Goal: Information Seeking & Learning: Learn about a topic

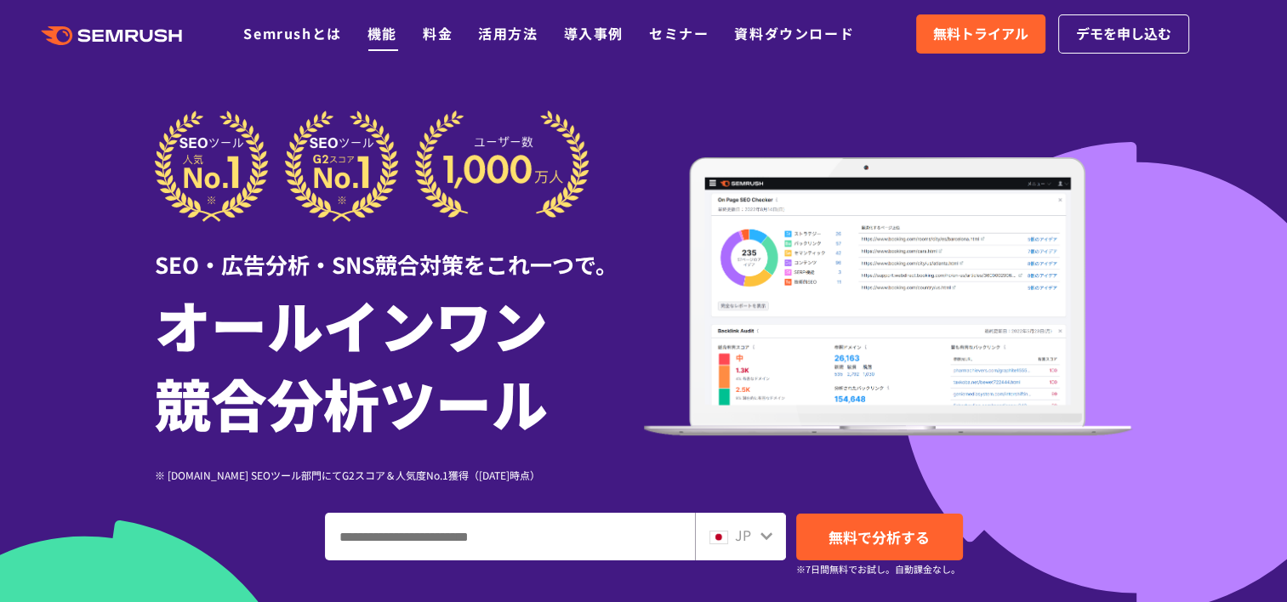
click at [381, 44] on li "機能" at bounding box center [382, 34] width 30 height 22
click at [382, 37] on link "機能" at bounding box center [382, 33] width 30 height 20
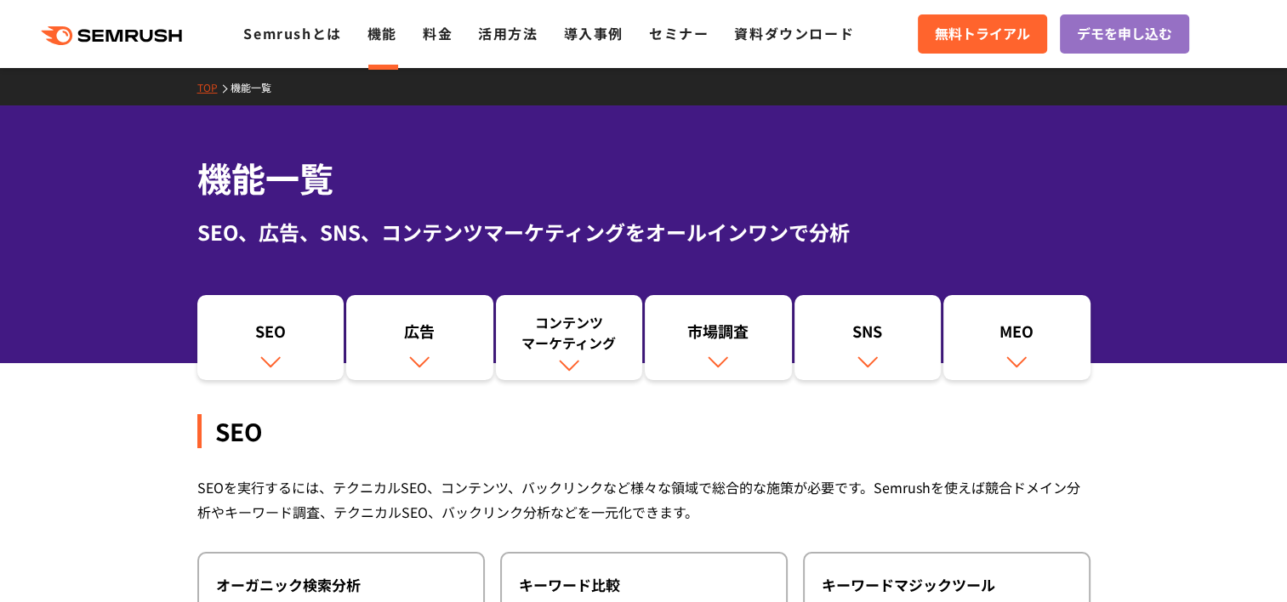
scroll to position [85, 0]
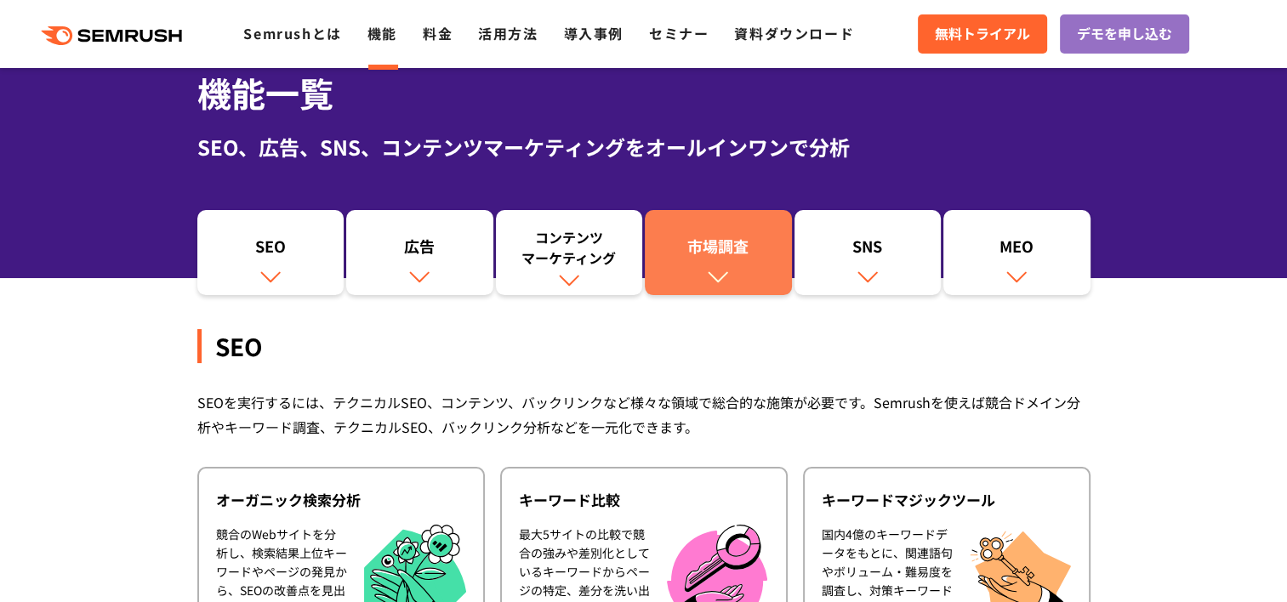
click at [720, 260] on div "市場調査" at bounding box center [718, 250] width 130 height 29
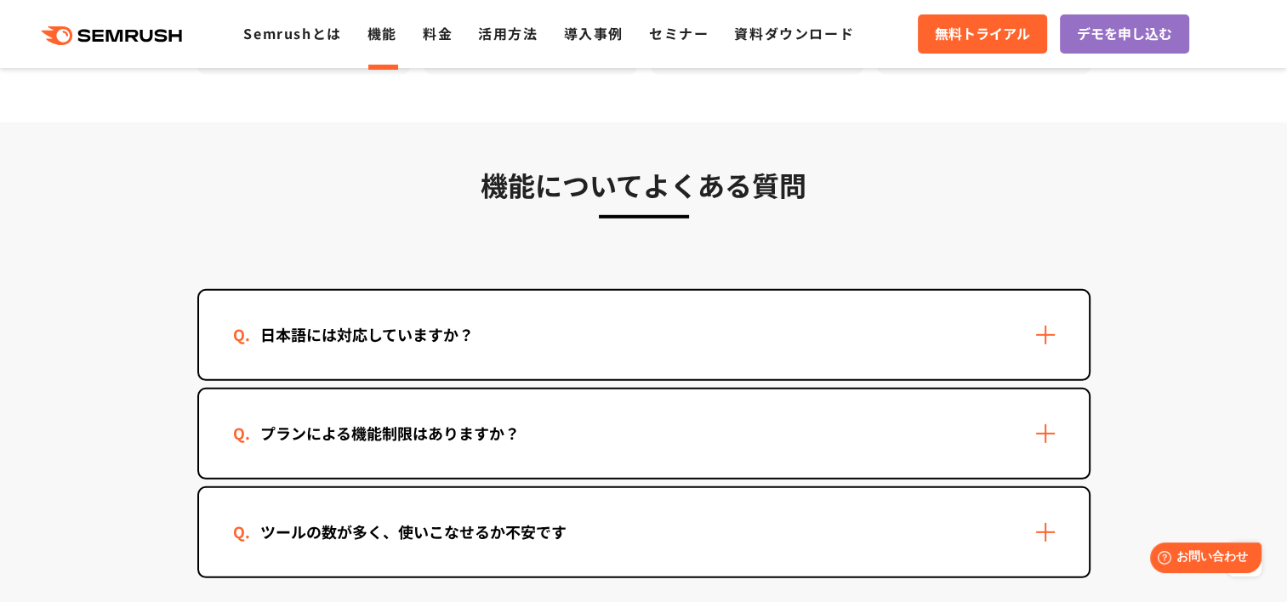
scroll to position [4988, 0]
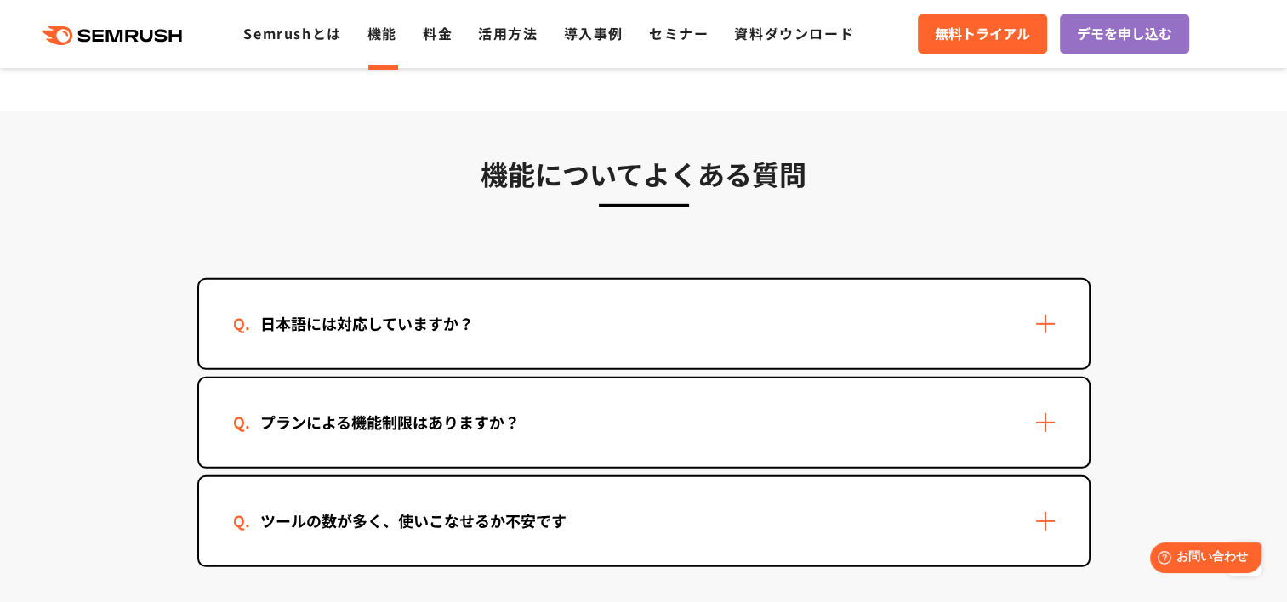
click at [832, 310] on div "日本語には対応していますか？" at bounding box center [644, 324] width 890 height 88
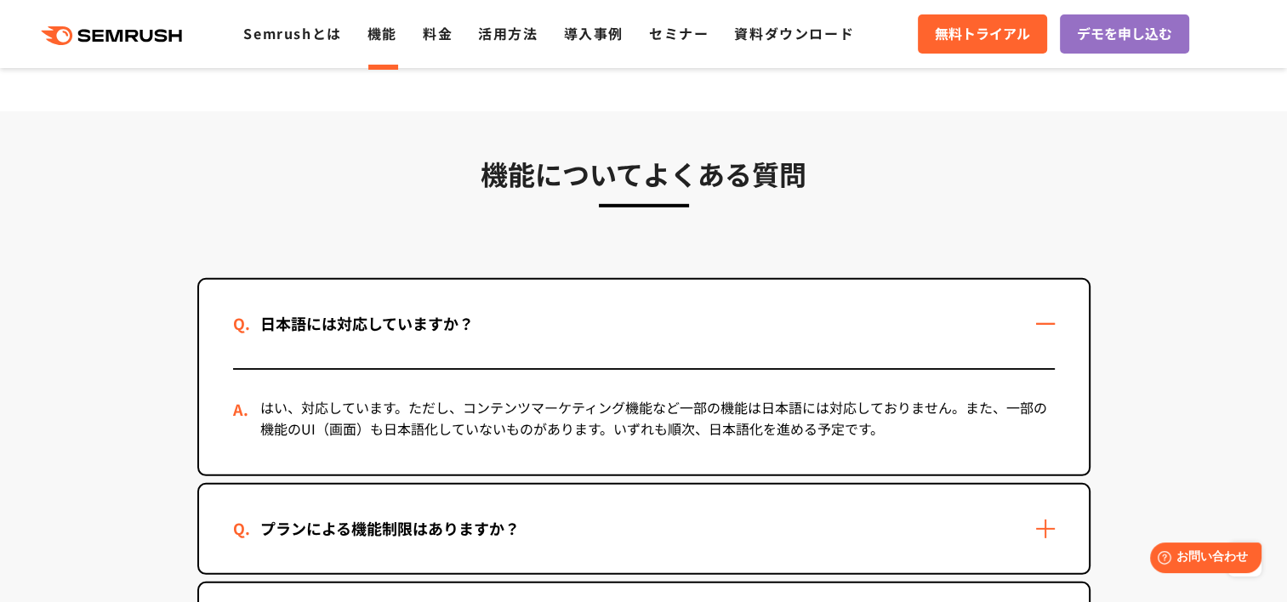
click at [862, 503] on div "プランによる機能制限はありますか？" at bounding box center [644, 529] width 890 height 88
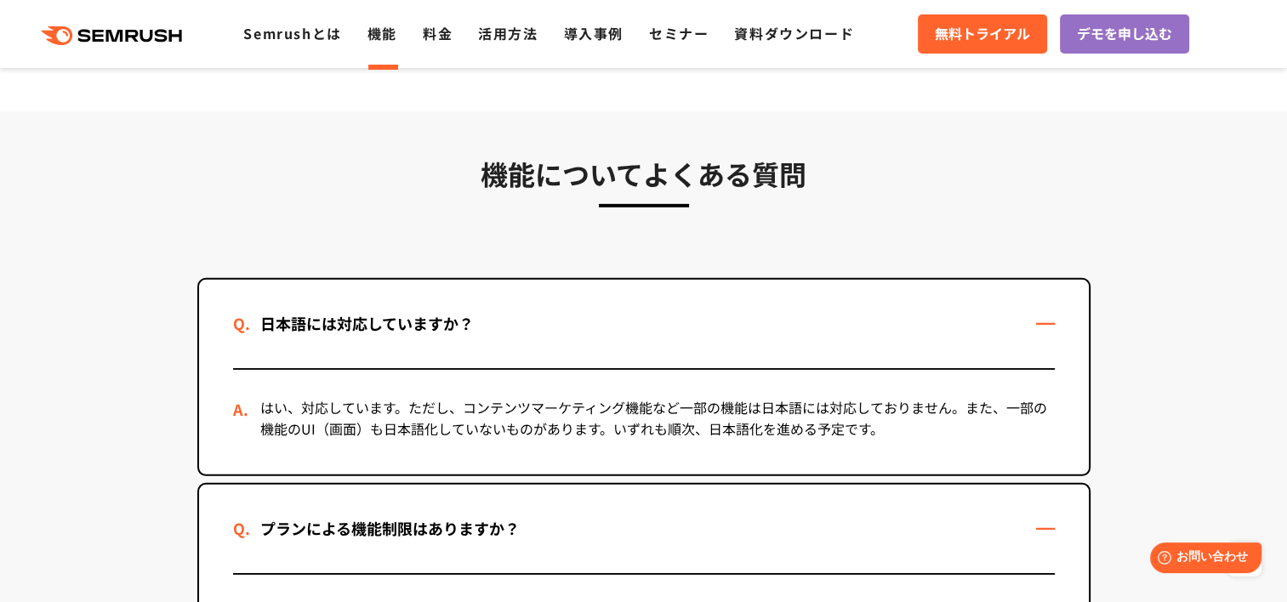
scroll to position [5158, 0]
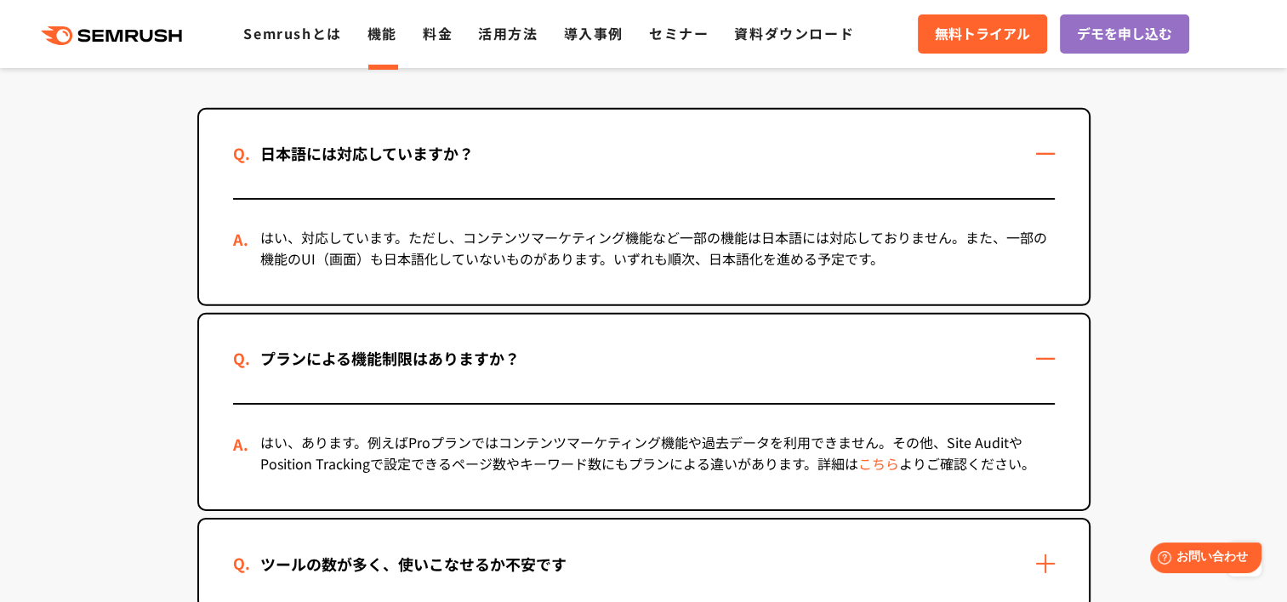
click at [862, 520] on div "ツールの数が多く、使いこなせるか不安です" at bounding box center [644, 564] width 890 height 88
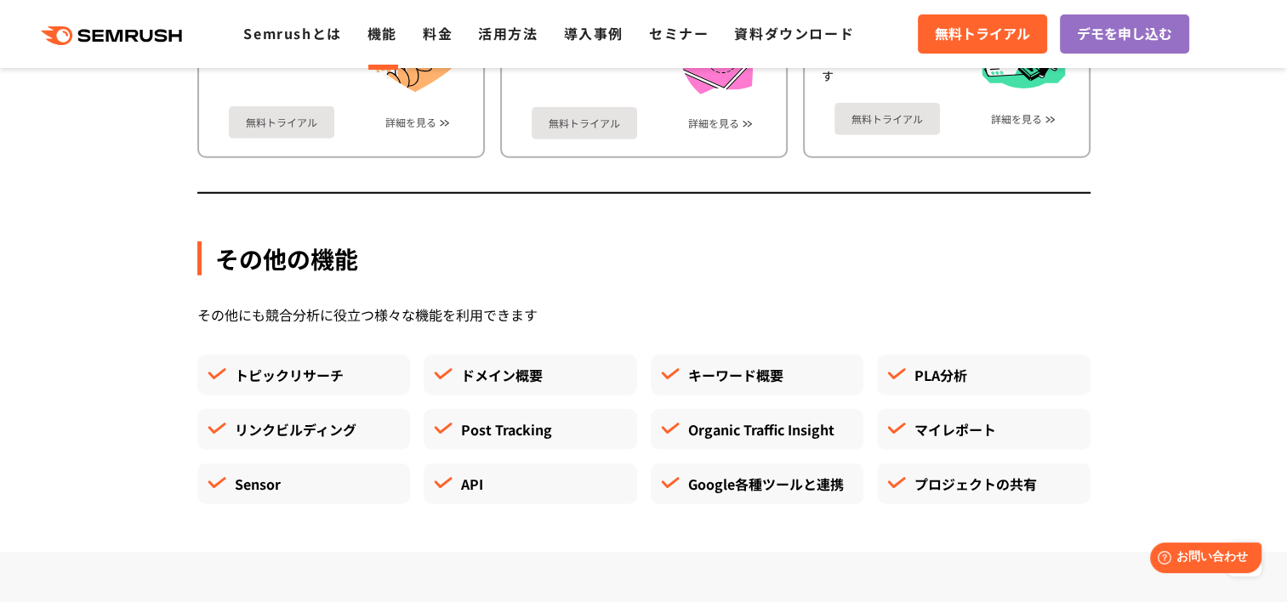
scroll to position [4307, 0]
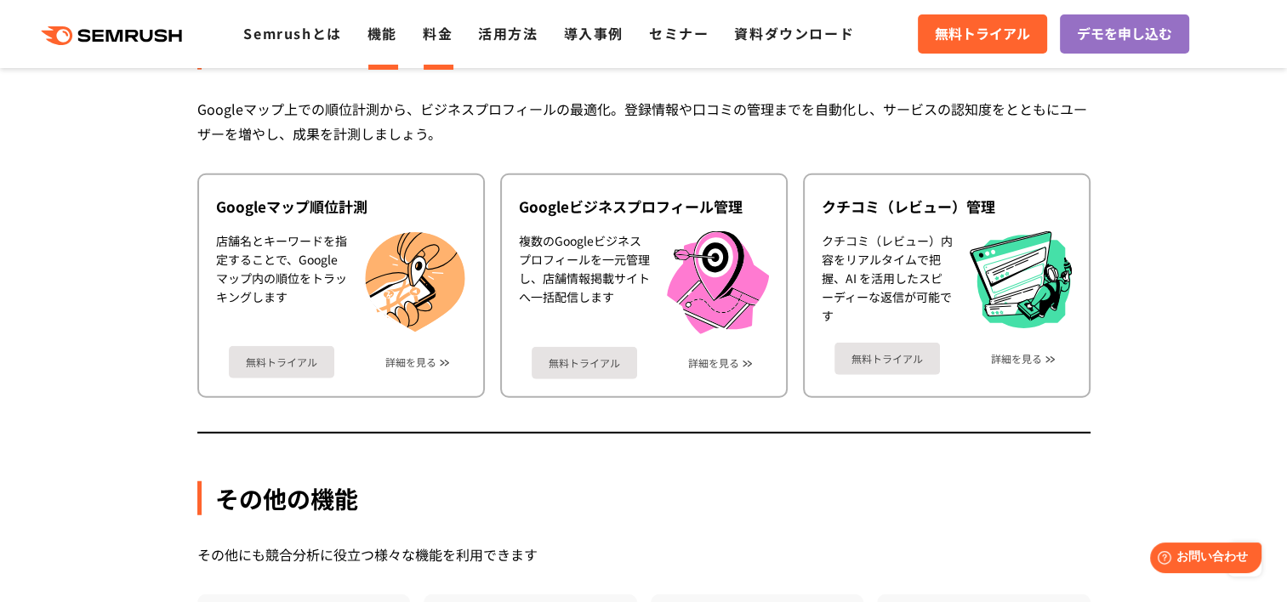
click at [440, 36] on link "料金" at bounding box center [438, 33] width 30 height 20
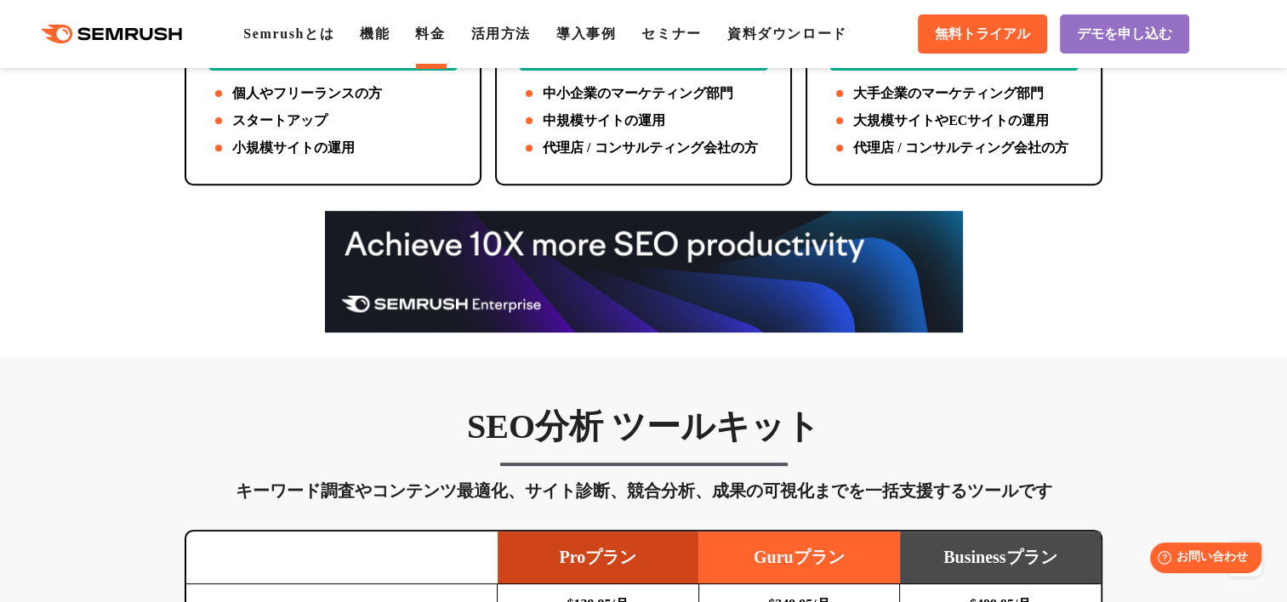
scroll to position [510, 0]
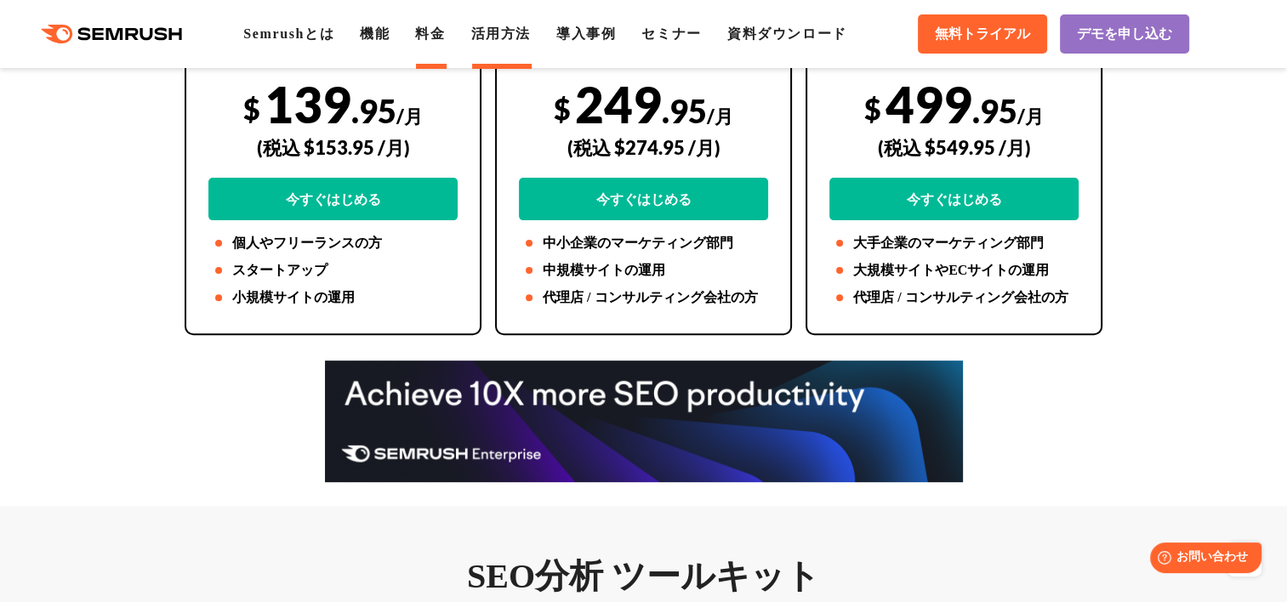
click at [519, 27] on link "活用方法" at bounding box center [501, 33] width 60 height 14
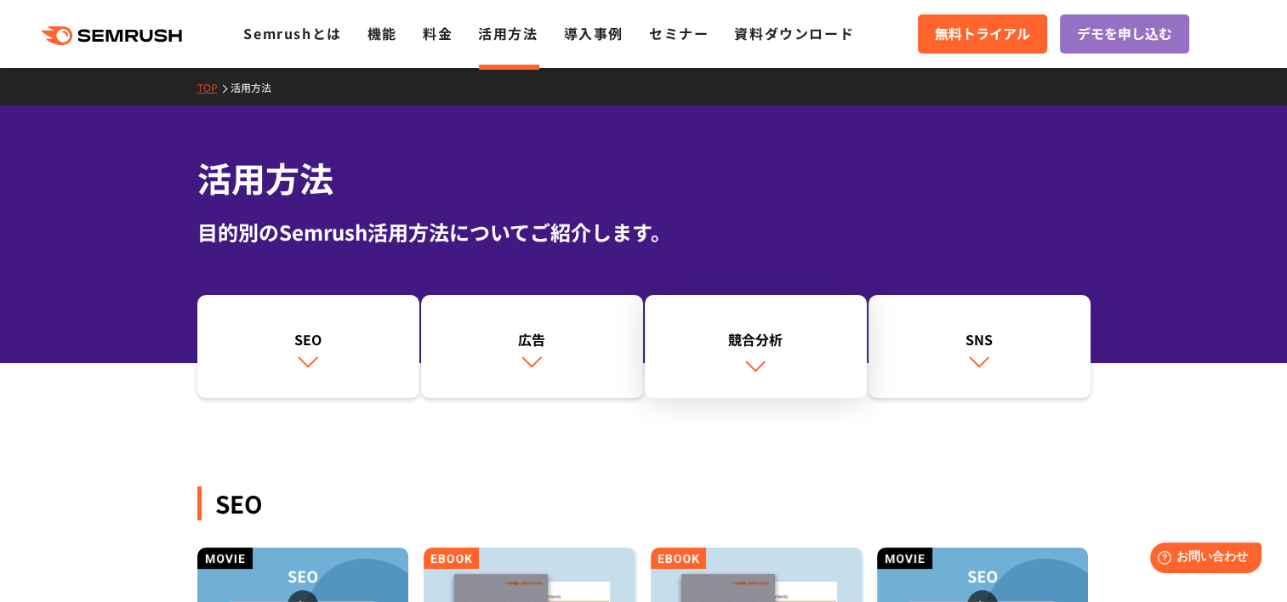
click at [745, 355] on img at bounding box center [755, 366] width 22 height 22
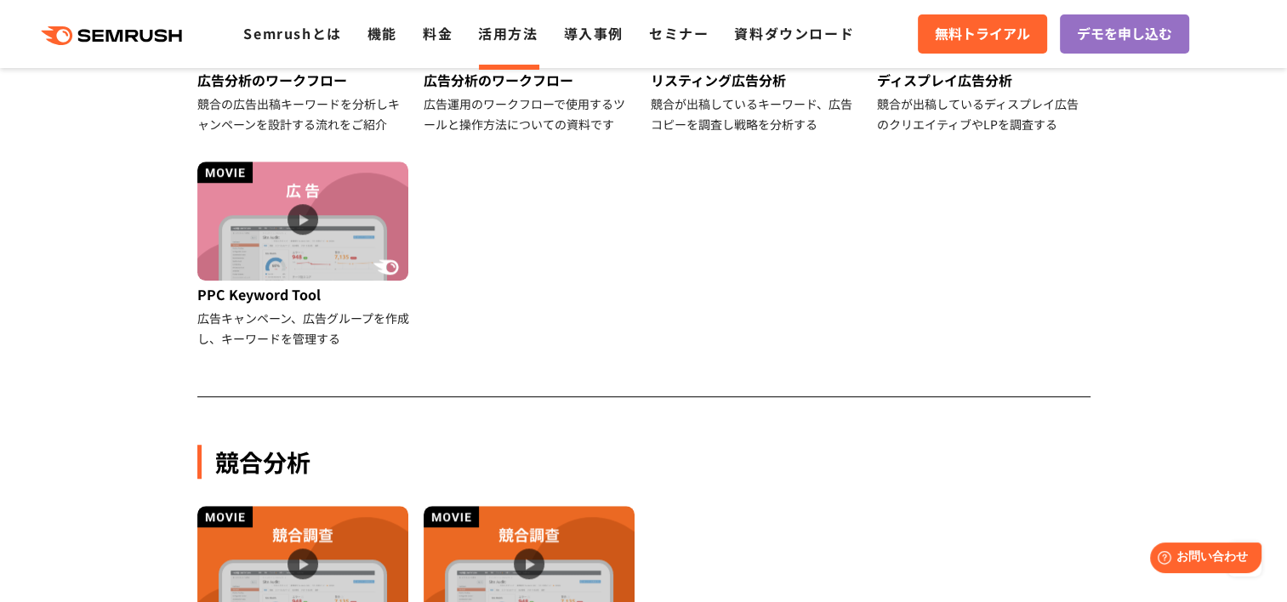
scroll to position [1508, 0]
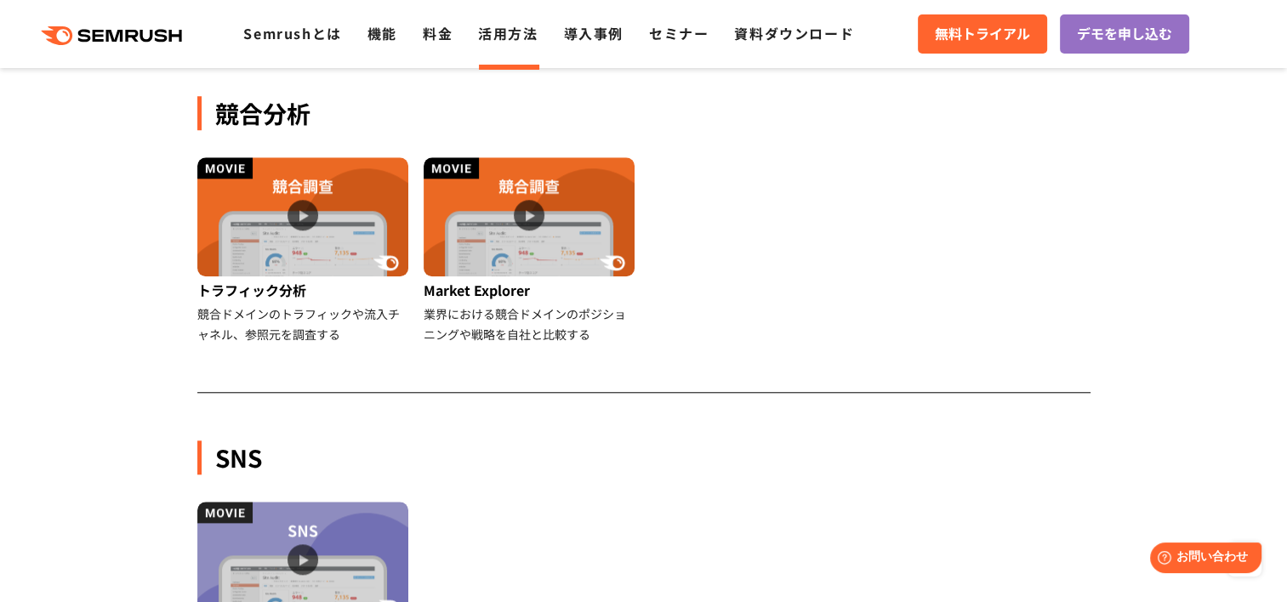
click at [592, 48] on div ".cls {fill: #FF642D;} .cls {fill: #FF642D;} Semrushとは 機能 料金 活用方法 導入事例 セミナー 資料ダウ…" at bounding box center [643, 34] width 1287 height 51
click at [594, 44] on li "導入事例" at bounding box center [594, 34] width 60 height 22
click at [602, 38] on link "導入事例" at bounding box center [594, 33] width 60 height 20
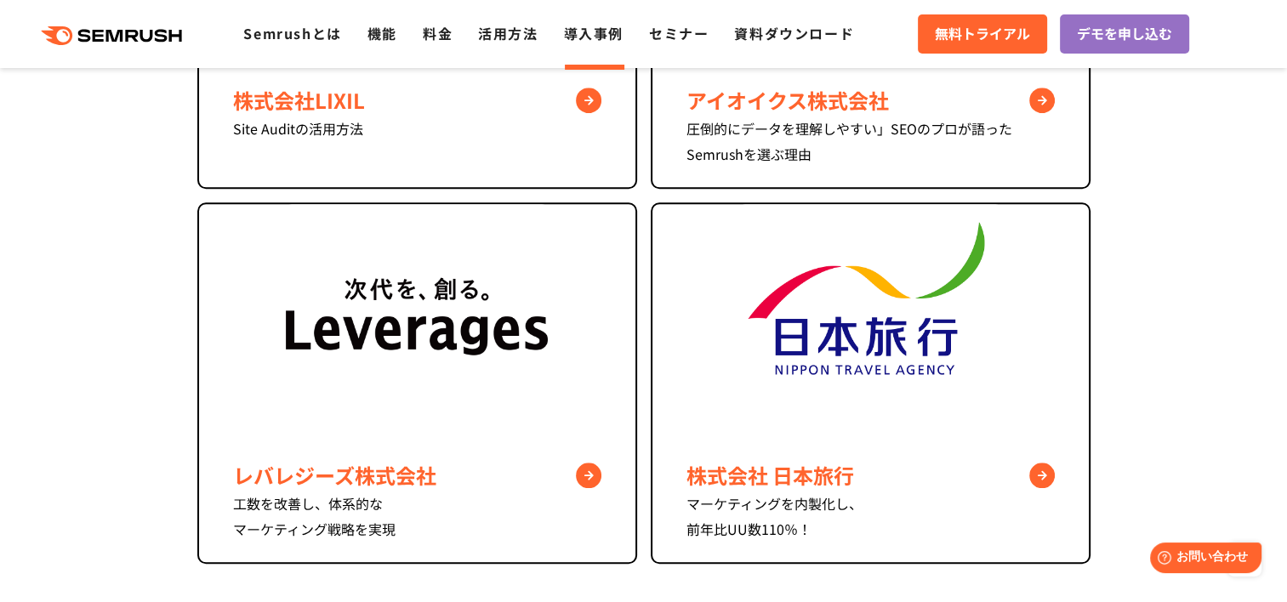
scroll to position [1531, 0]
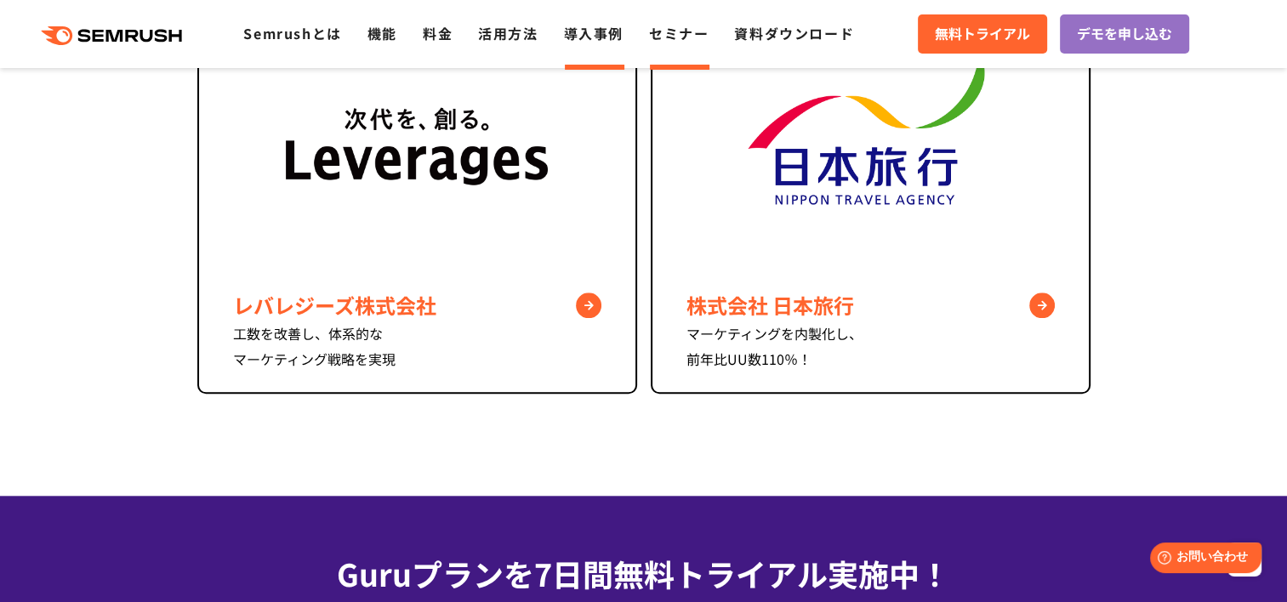
click at [694, 33] on link "セミナー" at bounding box center [679, 33] width 60 height 20
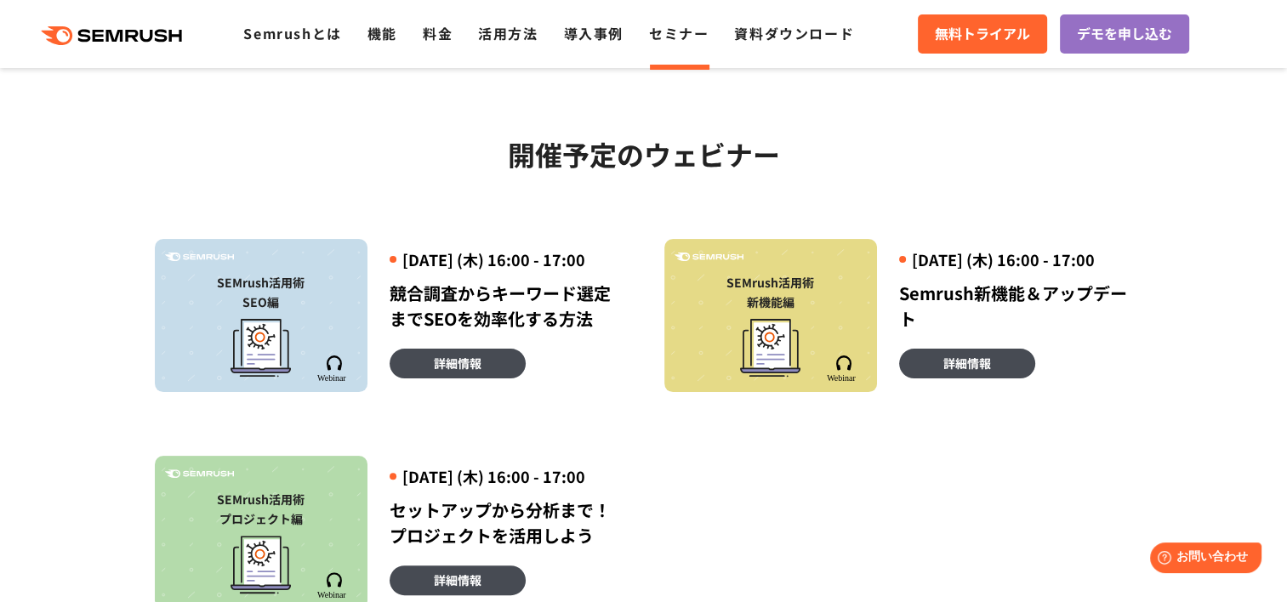
scroll to position [510, 0]
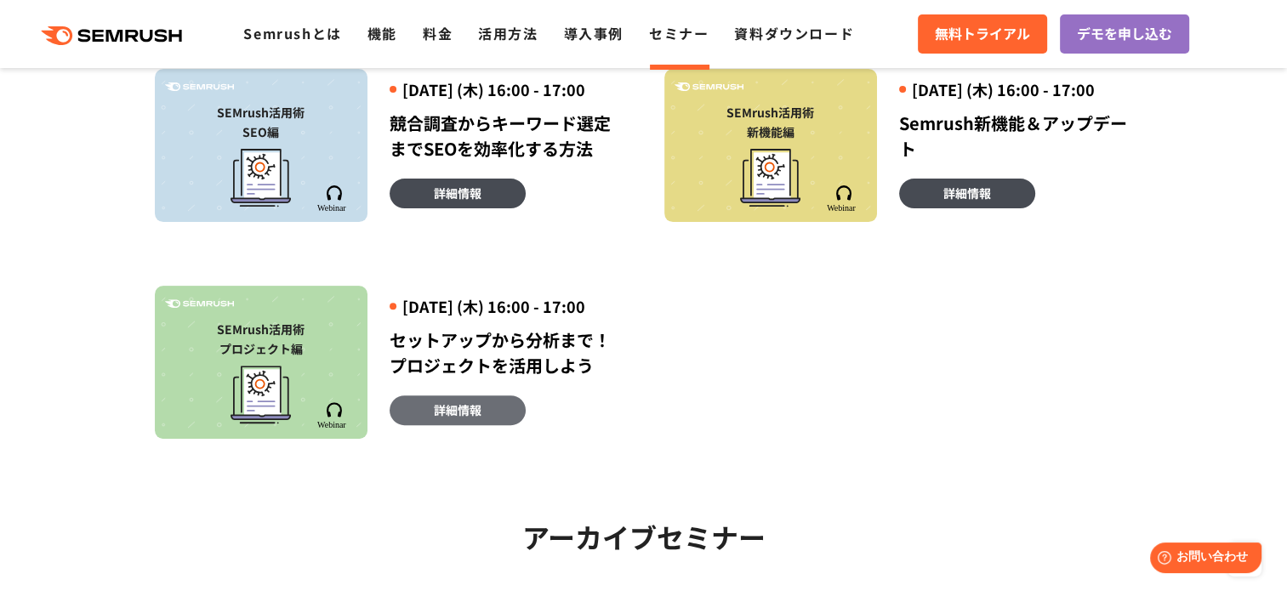
click at [470, 419] on span "詳細情報" at bounding box center [458, 410] width 48 height 19
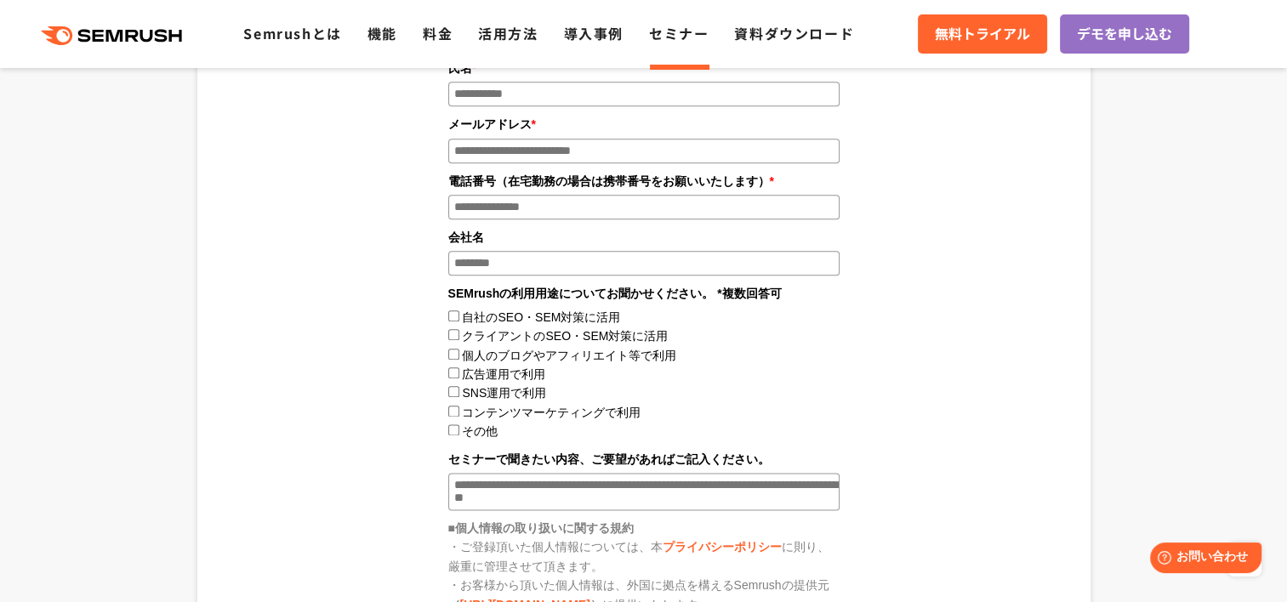
scroll to position [1871, 0]
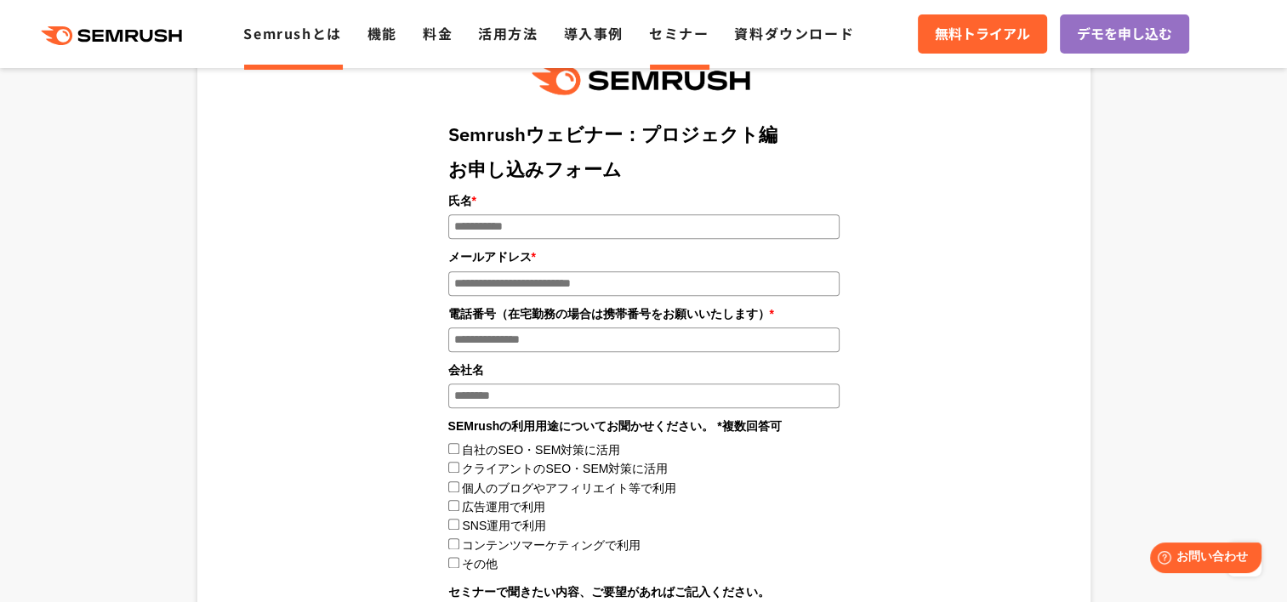
click at [304, 41] on link "Semrushとは" at bounding box center [292, 33] width 98 height 20
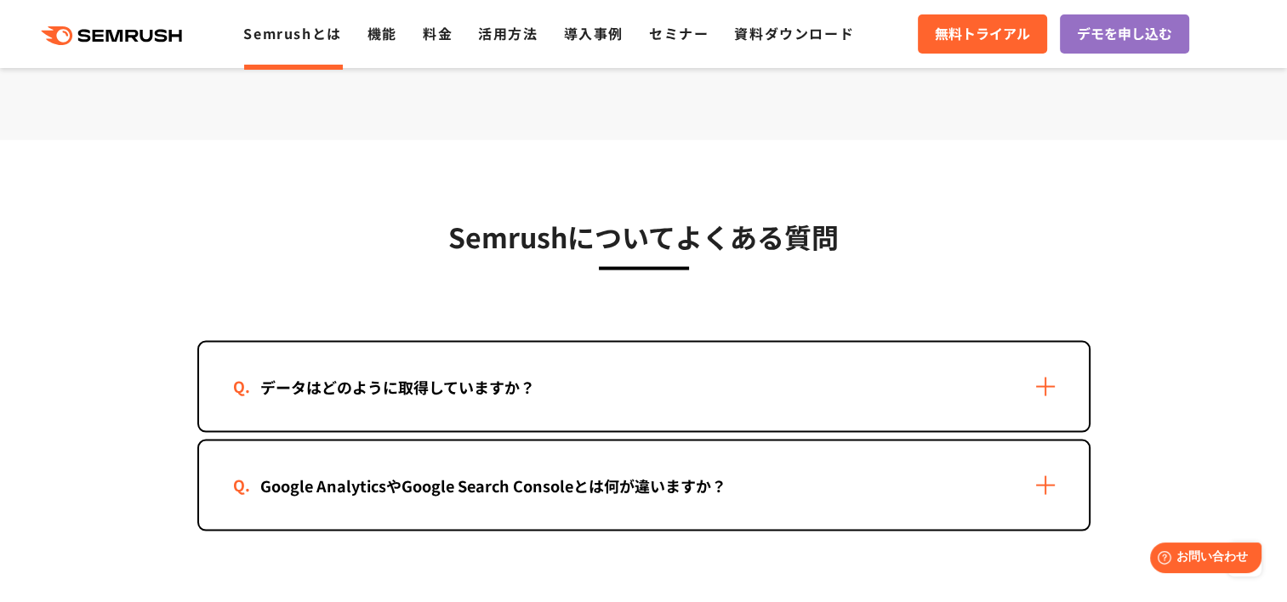
scroll to position [3402, 0]
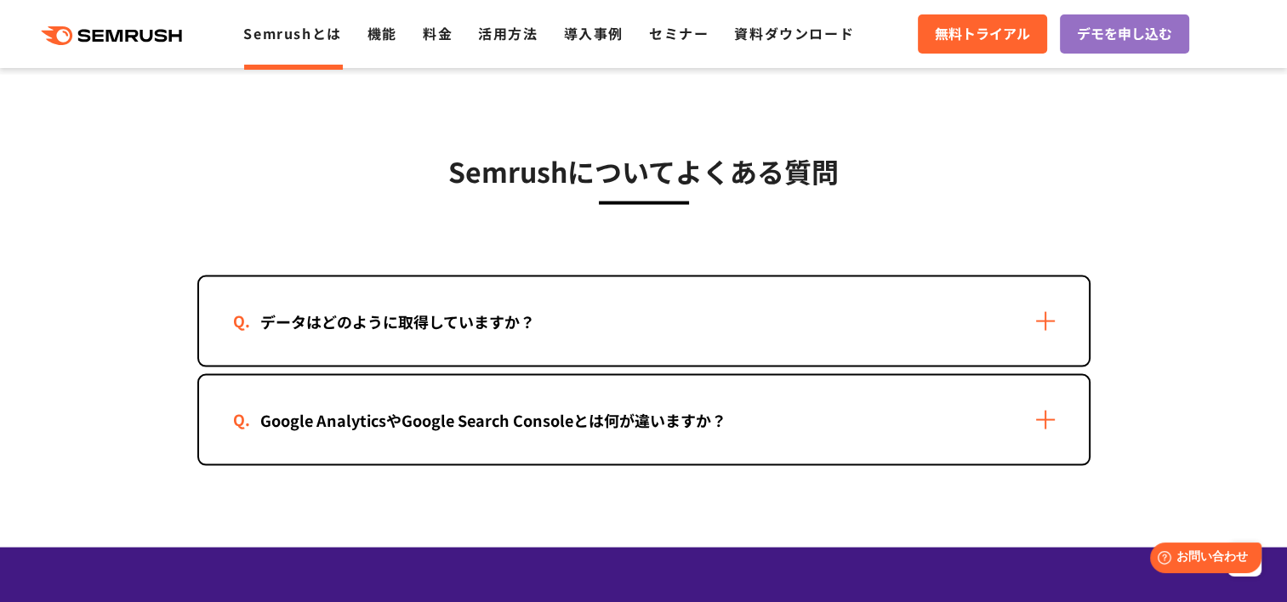
click at [1042, 330] on div "データはどのように取得していますか？" at bounding box center [644, 321] width 890 height 88
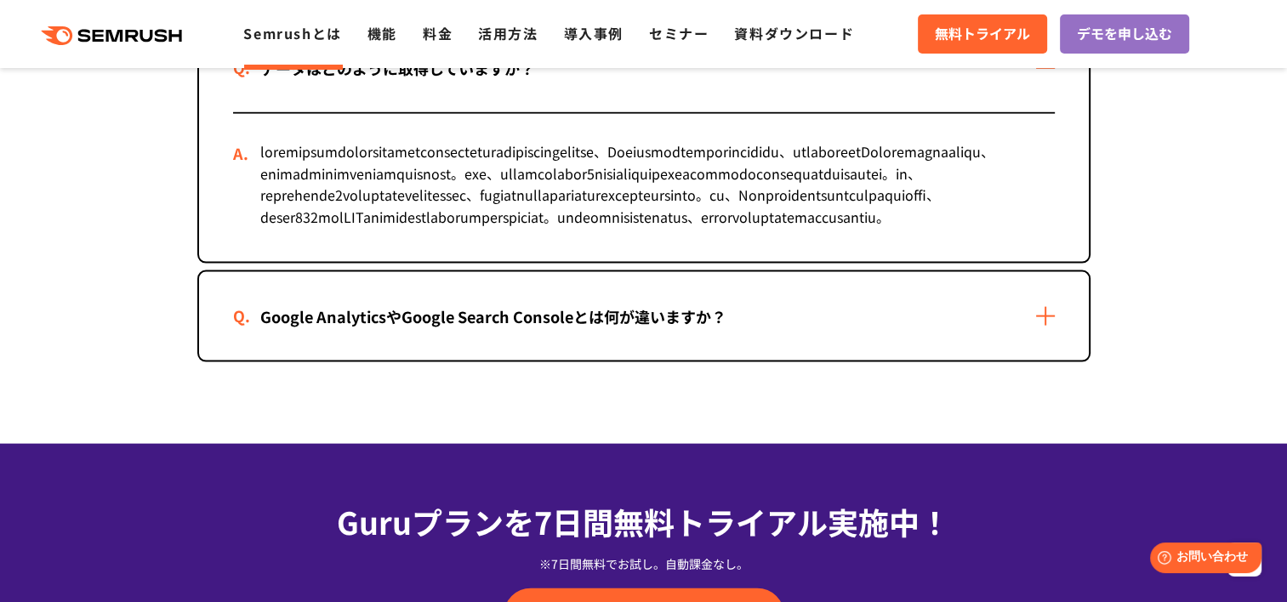
scroll to position [3657, 0]
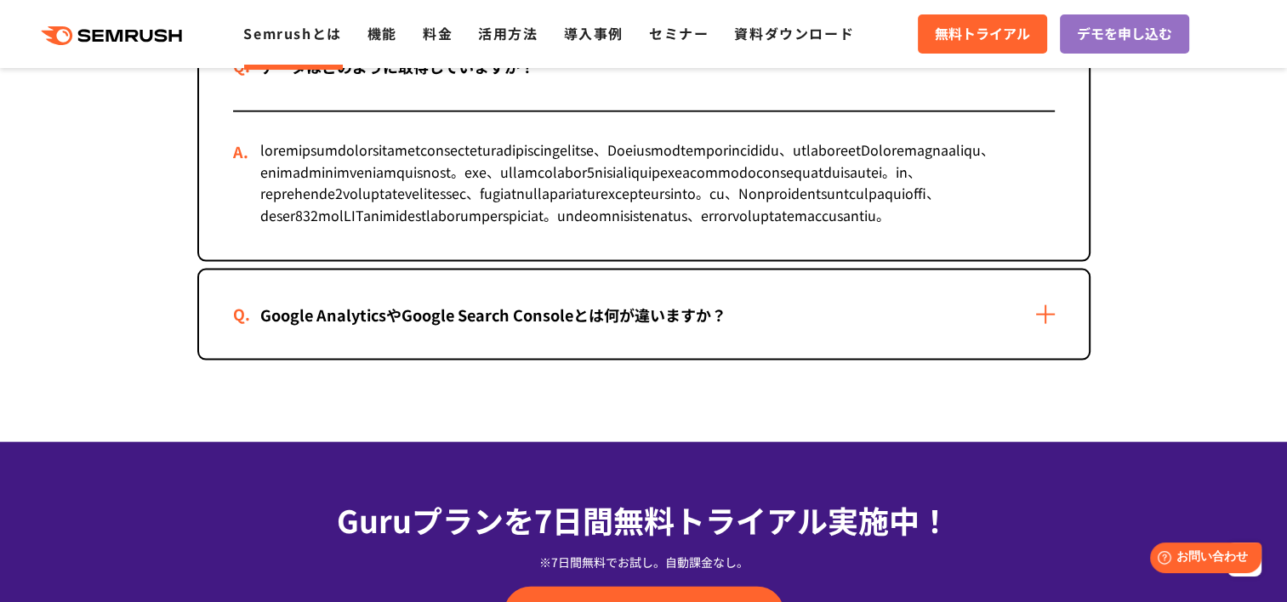
click at [1041, 359] on div "Google AnalyticsやGoogle Search Consoleとは何が違いますか？" at bounding box center [644, 314] width 890 height 88
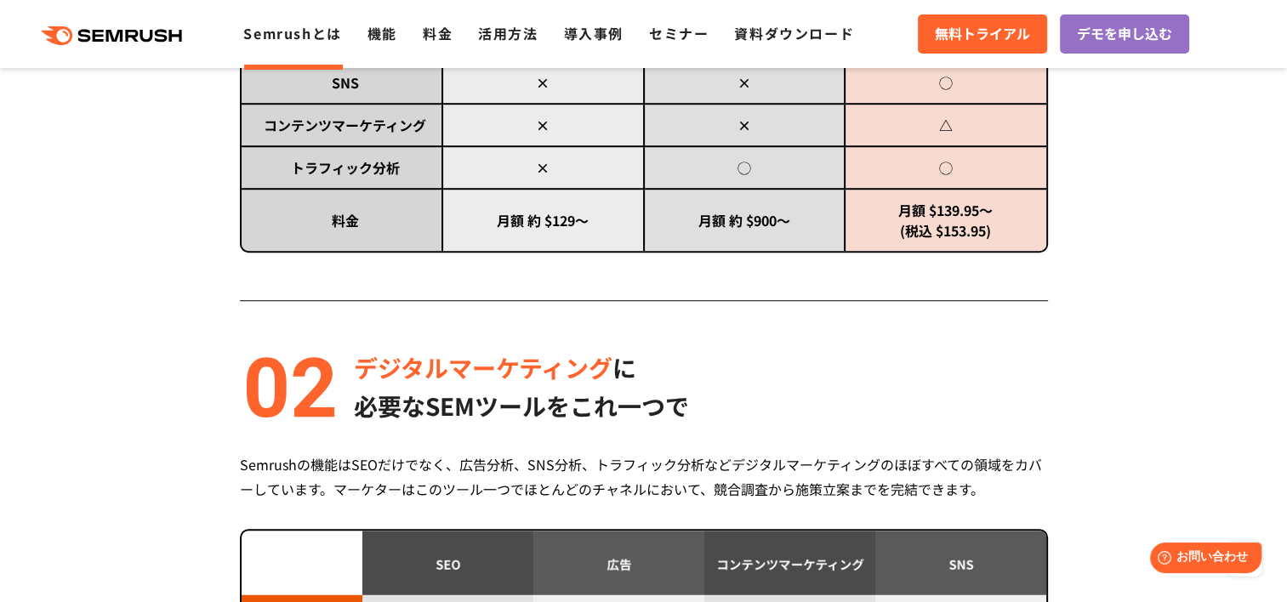
scroll to position [765, 0]
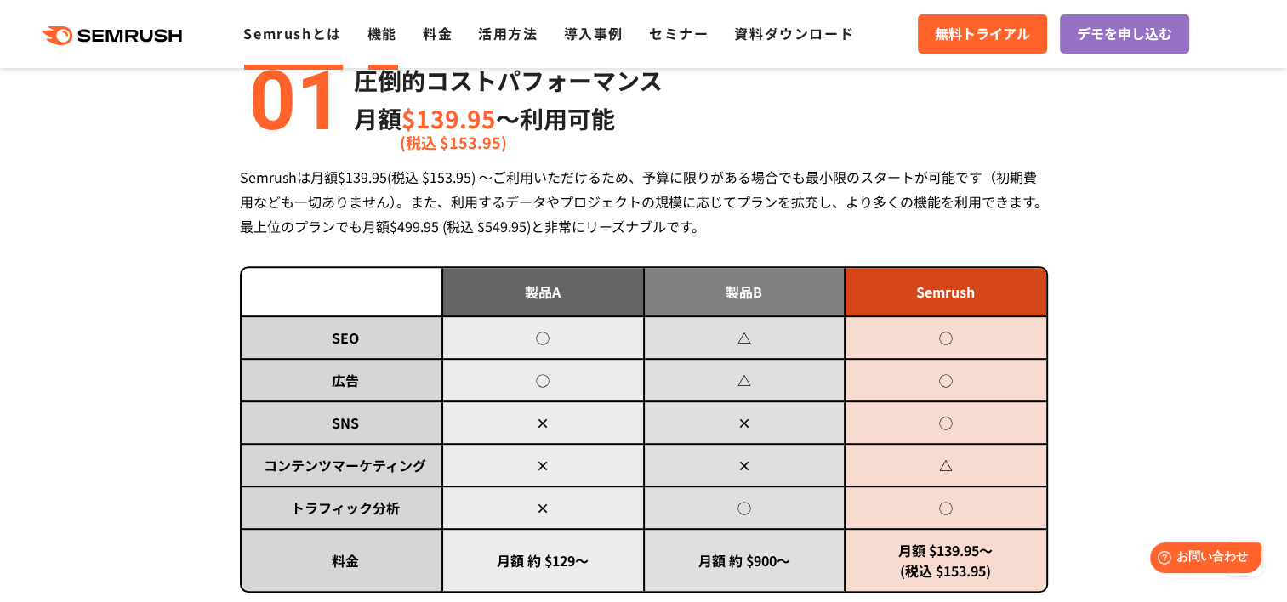
click at [389, 36] on link "機能" at bounding box center [382, 33] width 30 height 20
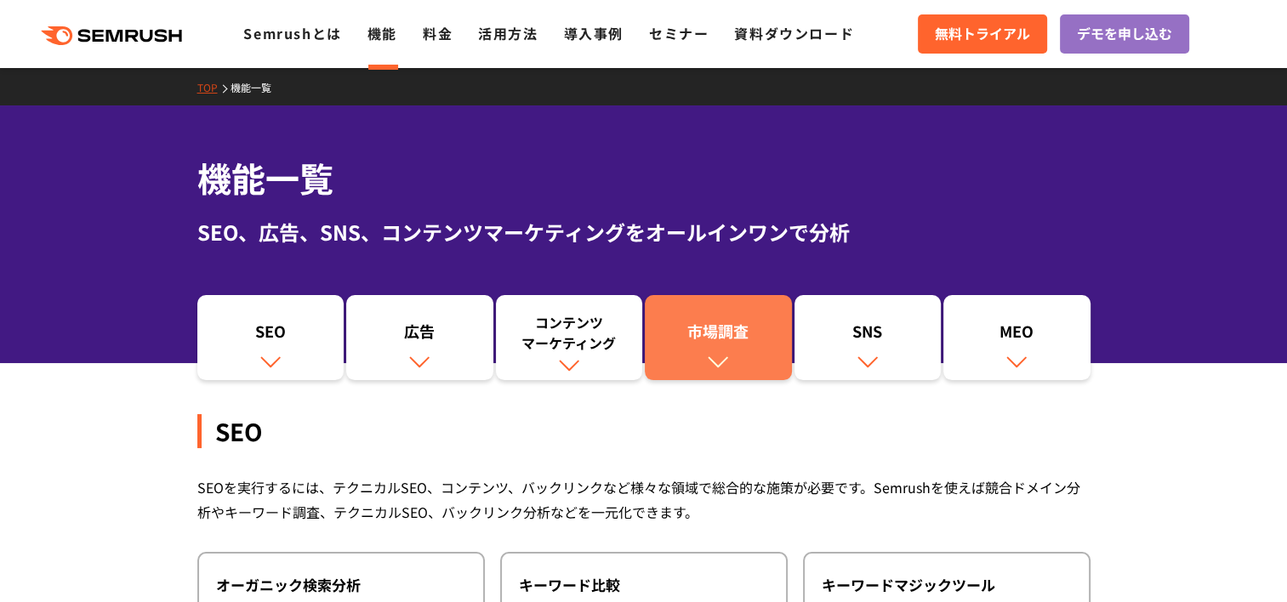
click at [729, 340] on div "市場調査" at bounding box center [718, 335] width 130 height 29
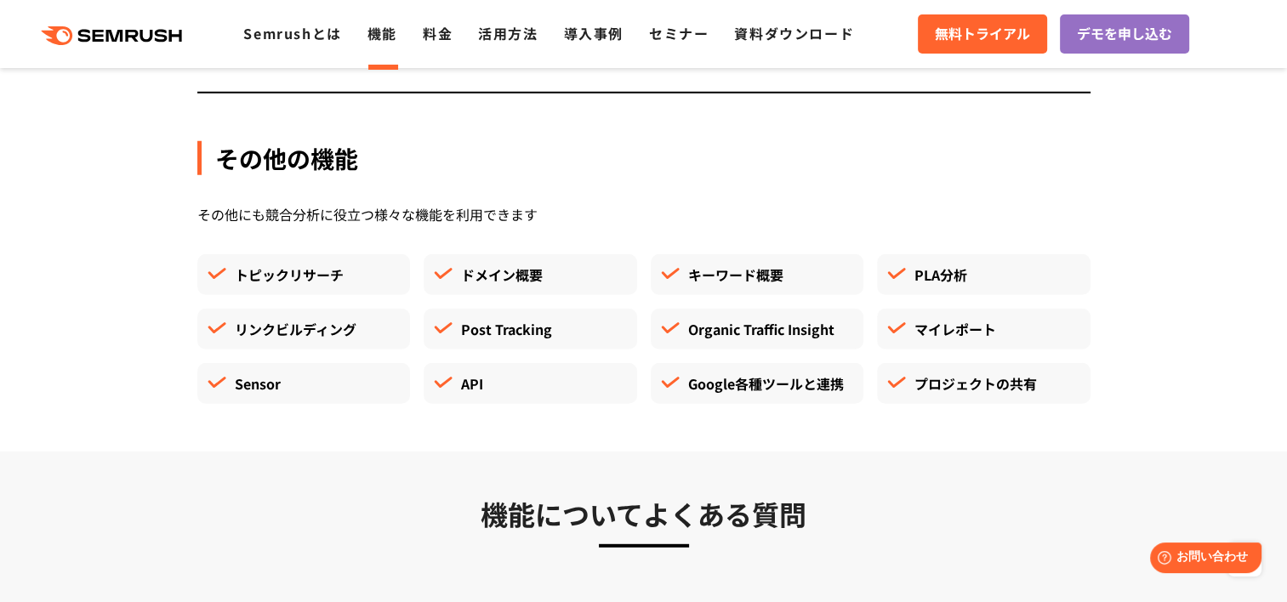
scroll to position [4988, 0]
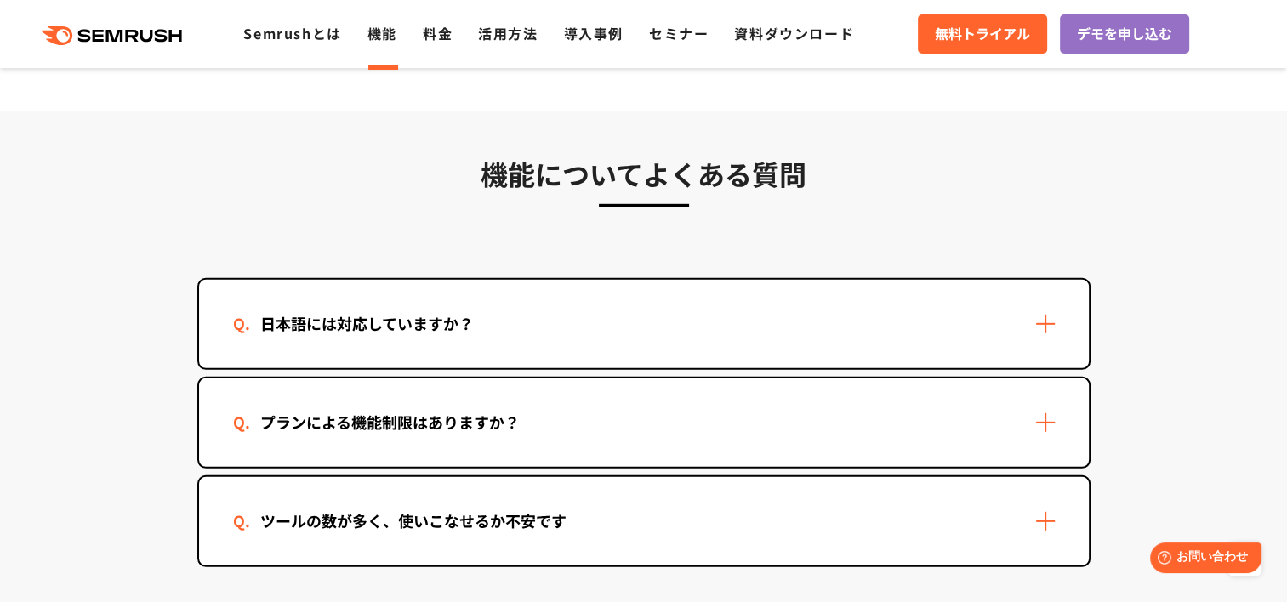
click at [770, 506] on div "ツールの数が多く、使いこなせるか不安です" at bounding box center [644, 521] width 890 height 88
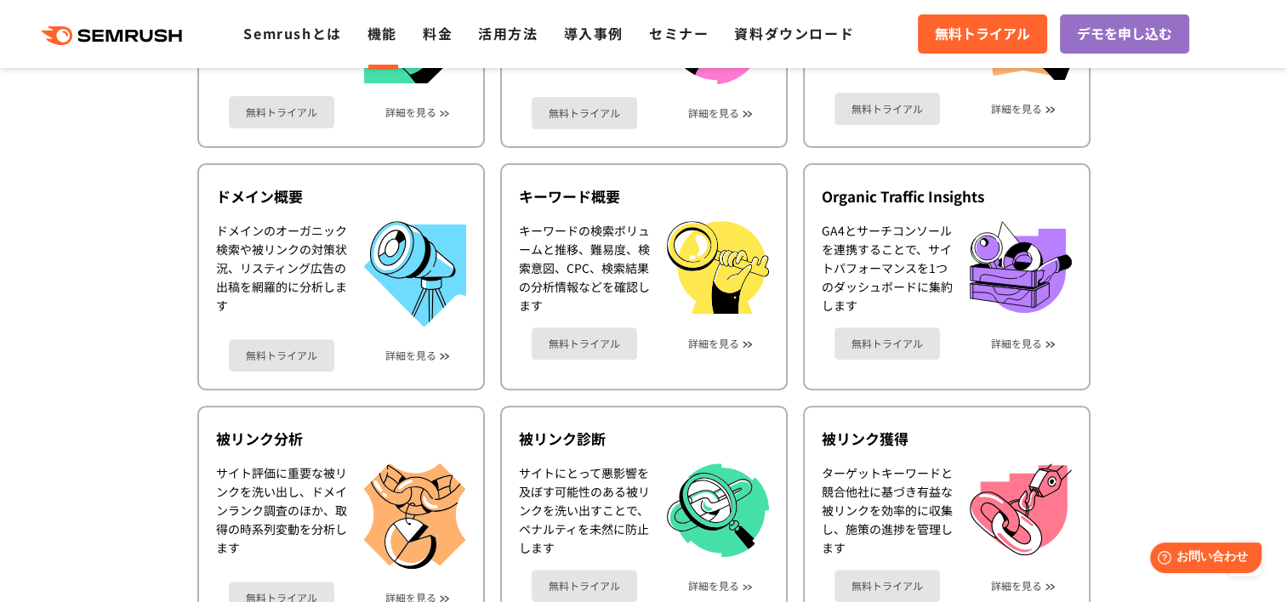
scroll to position [0, 0]
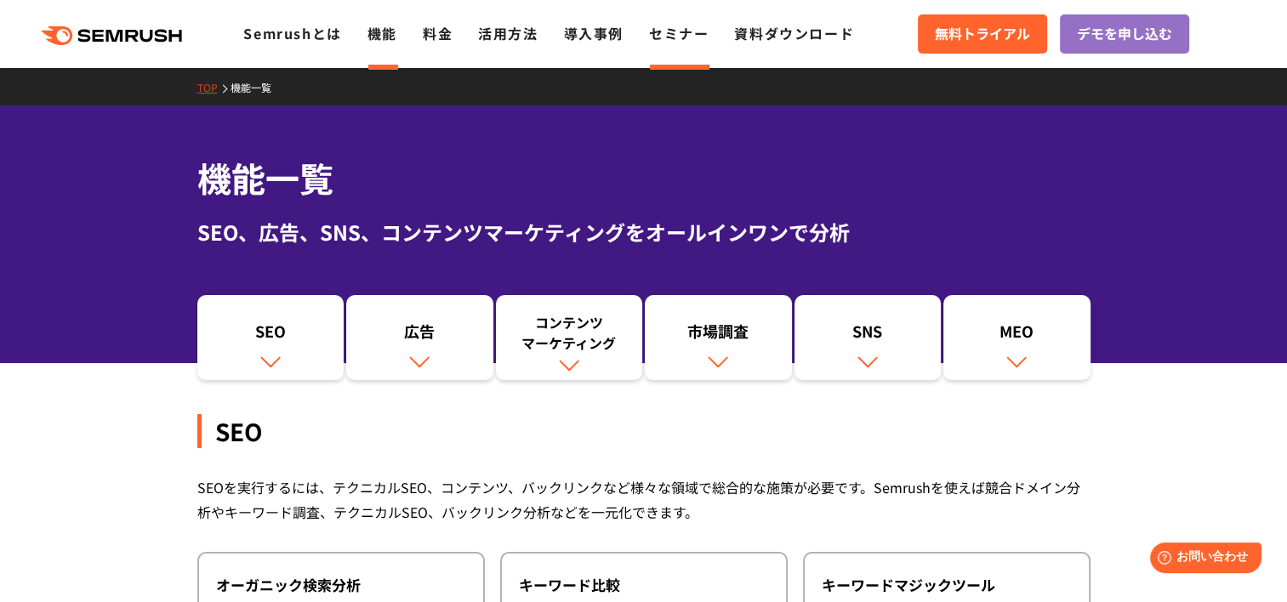
click at [687, 34] on link "セミナー" at bounding box center [679, 33] width 60 height 20
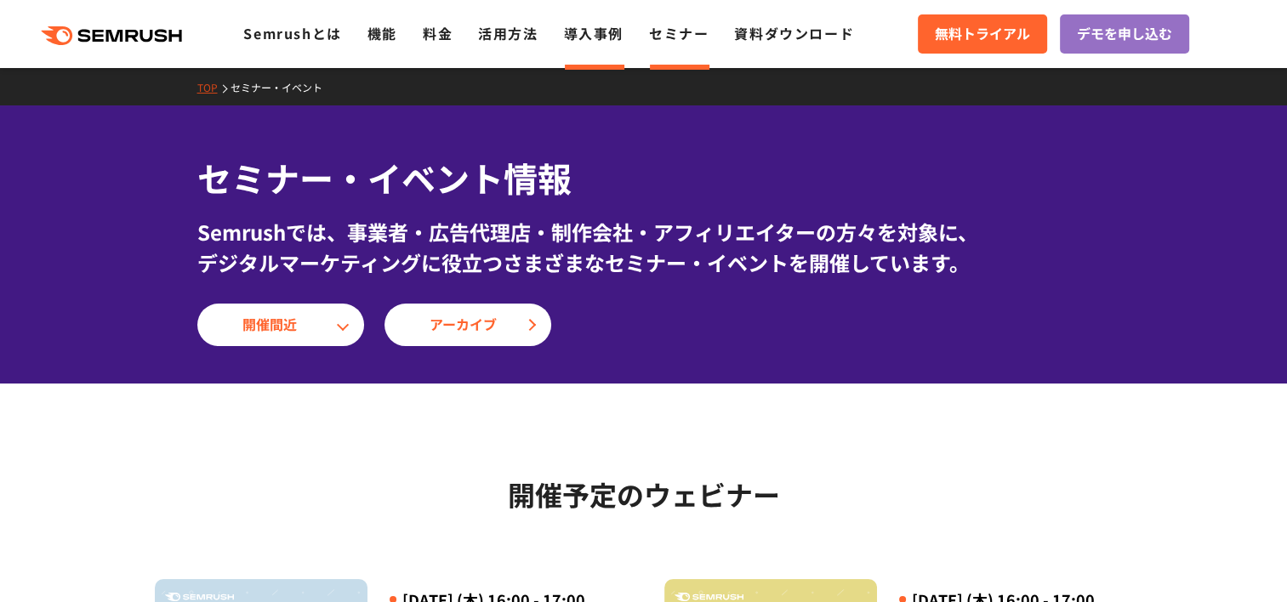
click at [595, 38] on link "導入事例" at bounding box center [594, 33] width 60 height 20
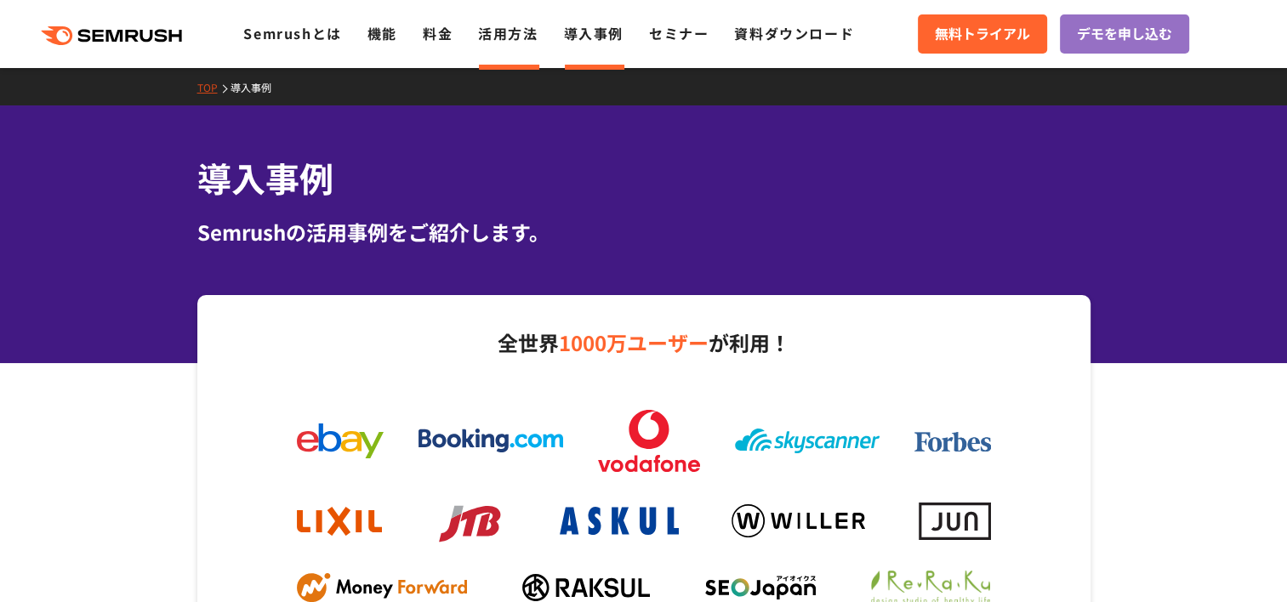
click at [501, 37] on link "活用方法" at bounding box center [508, 33] width 60 height 20
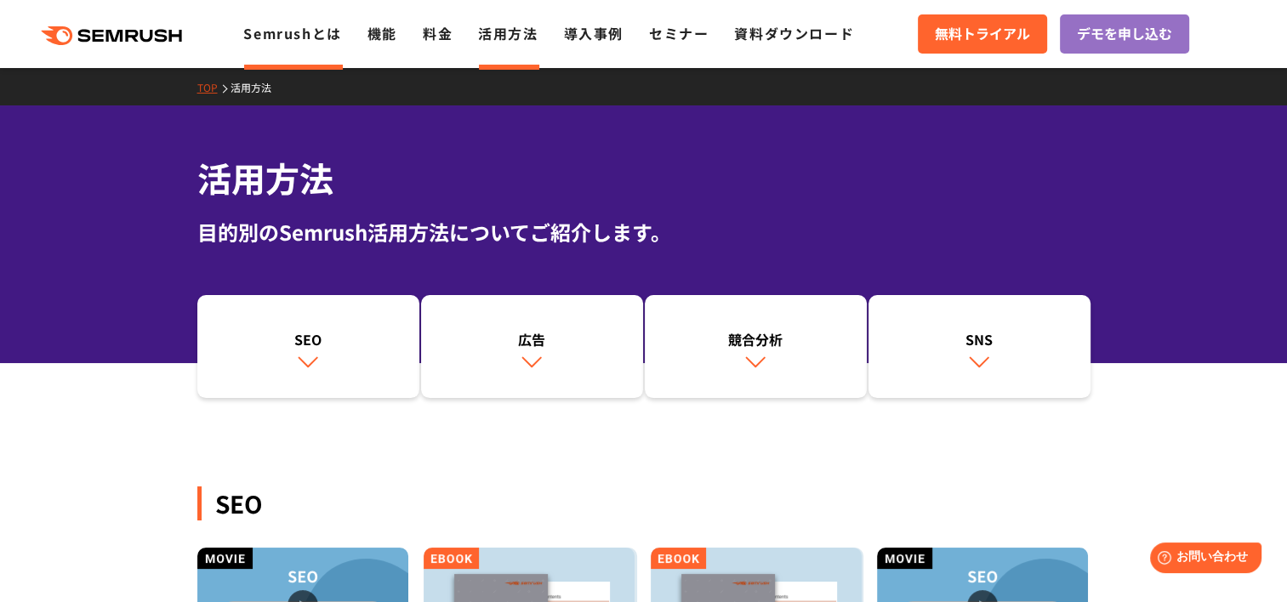
click at [263, 43] on li "Semrushとは" at bounding box center [292, 34] width 98 height 22
click at [269, 37] on link "Semrushとは" at bounding box center [292, 33] width 98 height 20
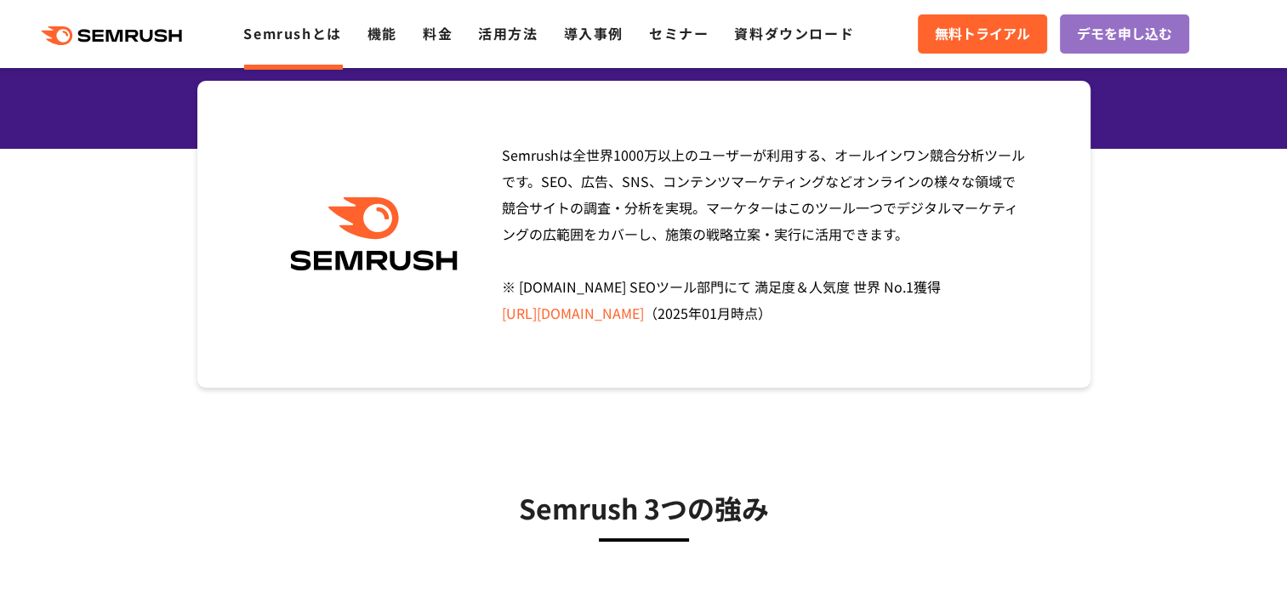
scroll to position [255, 0]
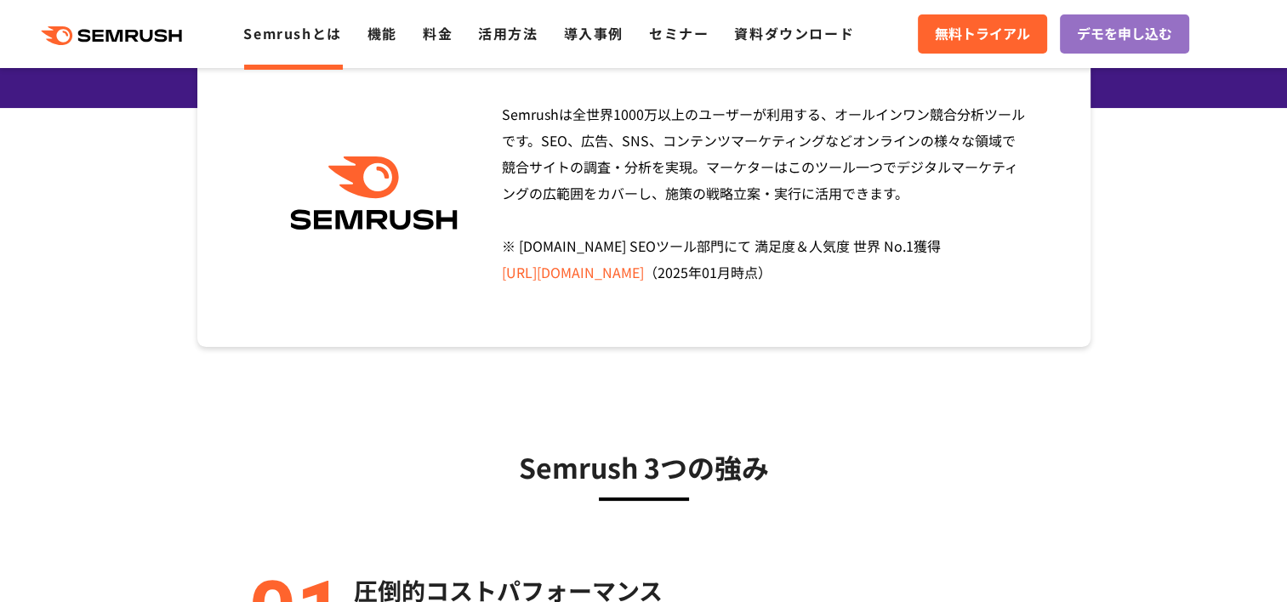
click at [644, 273] on link "[URL][DOMAIN_NAME]" at bounding box center [573, 272] width 142 height 20
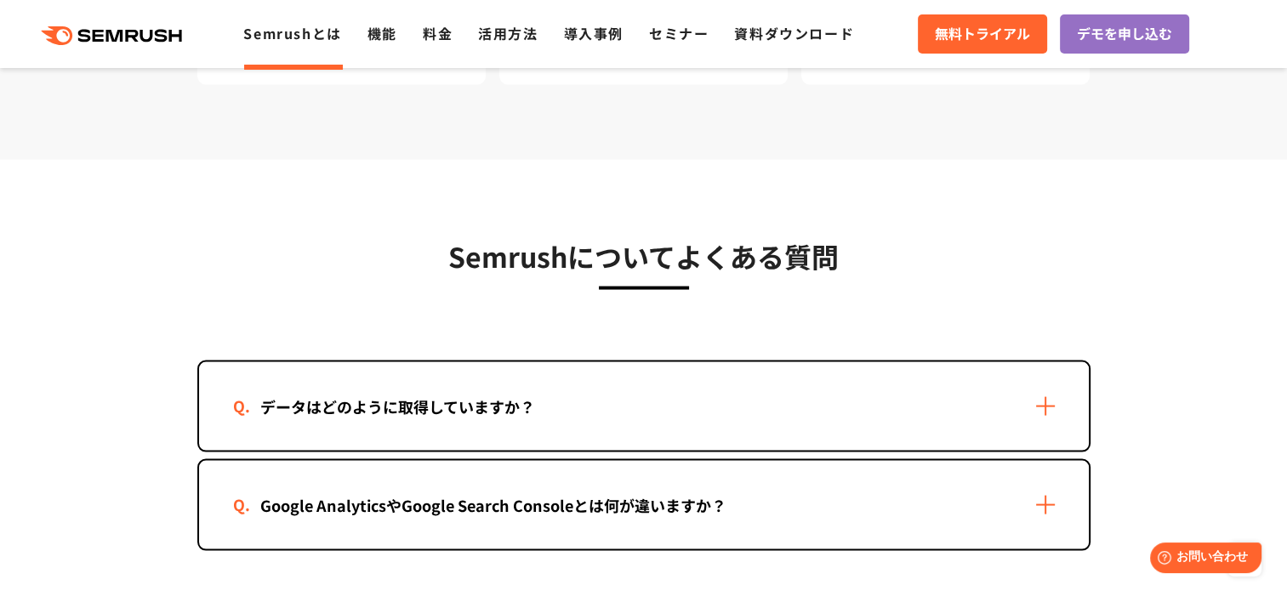
scroll to position [3572, 0]
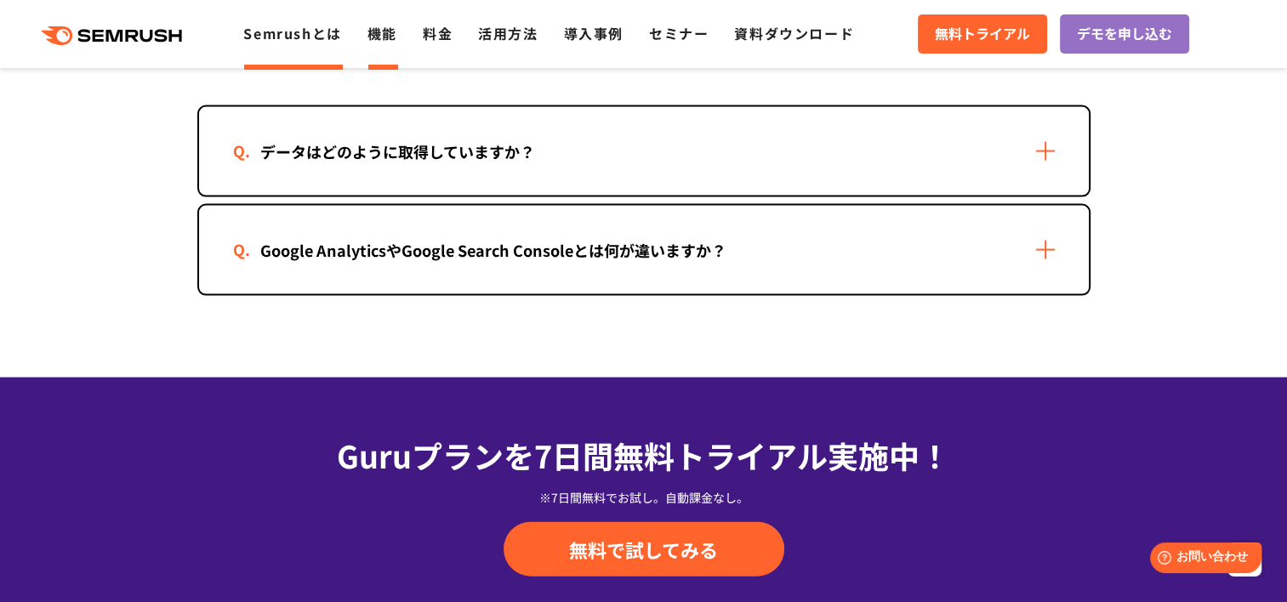
click at [390, 31] on link "機能" at bounding box center [382, 33] width 30 height 20
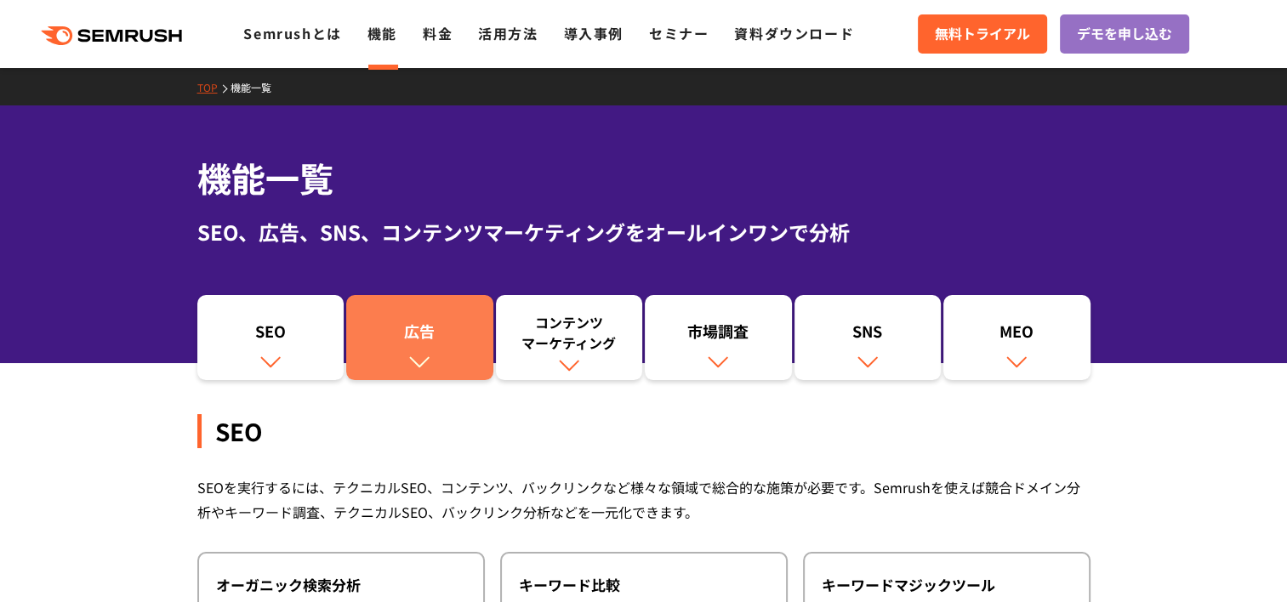
click at [413, 340] on div "広告" at bounding box center [420, 335] width 130 height 29
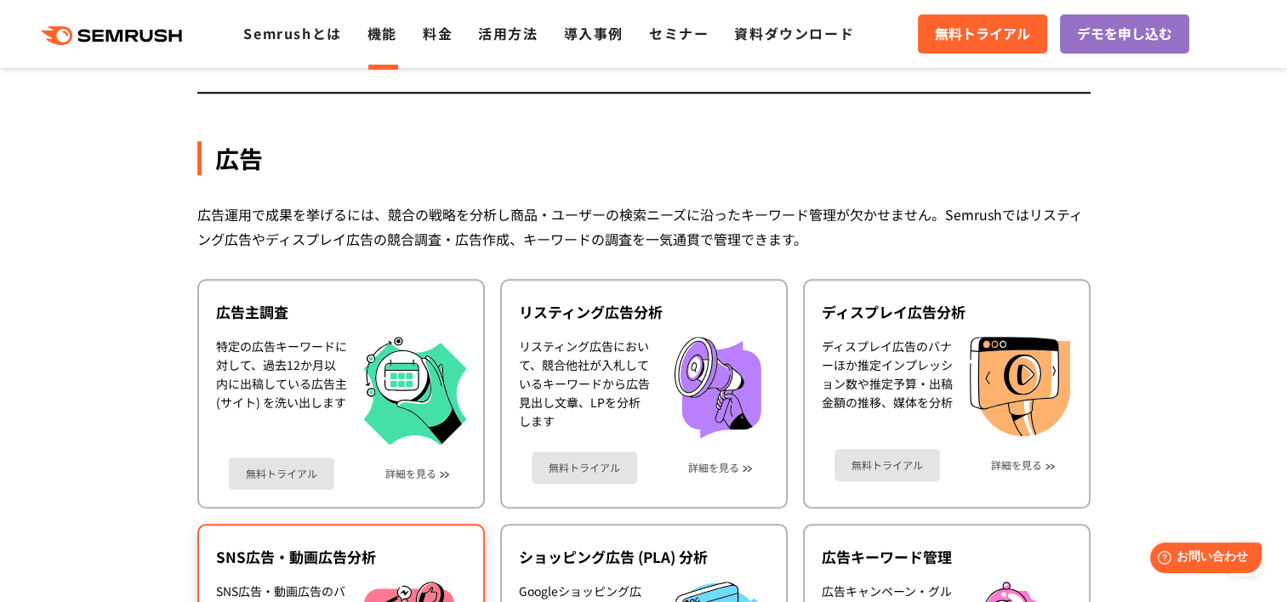
scroll to position [1423, 0]
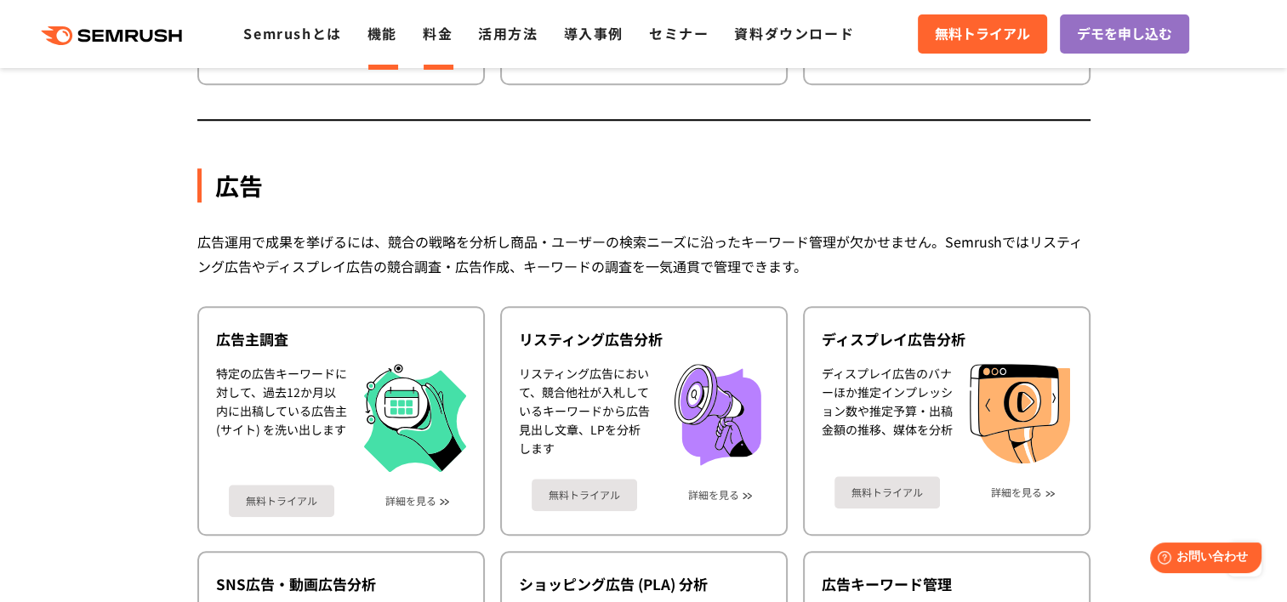
click at [445, 37] on link "料金" at bounding box center [438, 33] width 30 height 20
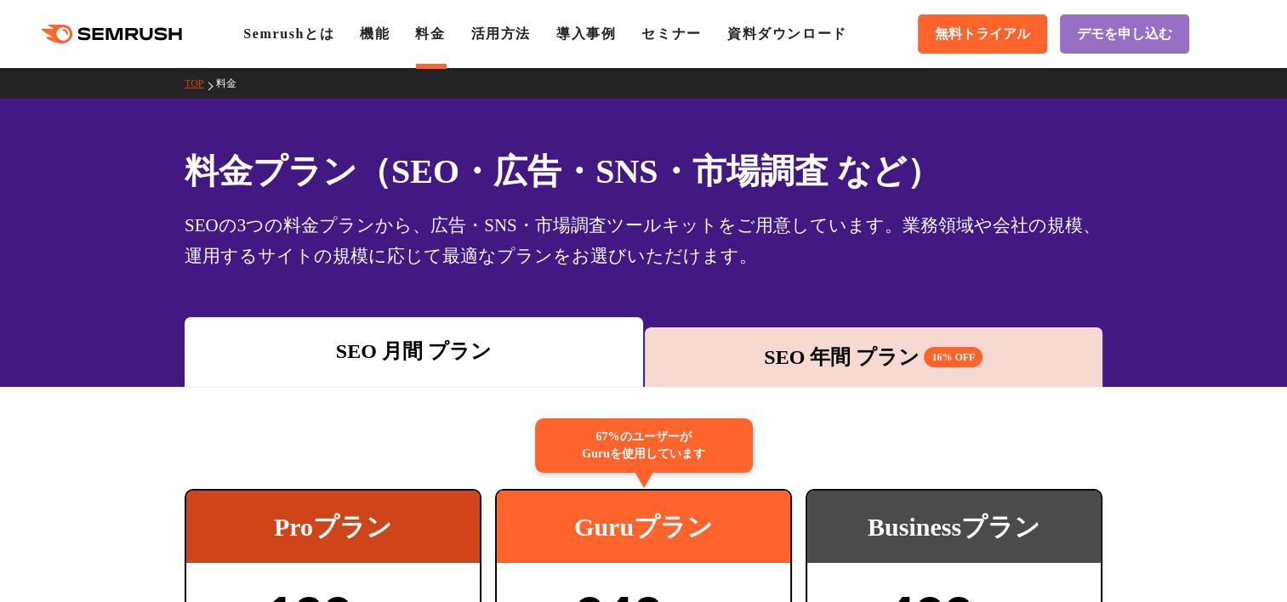
click at [851, 356] on div "SEO 年間 プラン 16% OFF" at bounding box center [873, 357] width 441 height 31
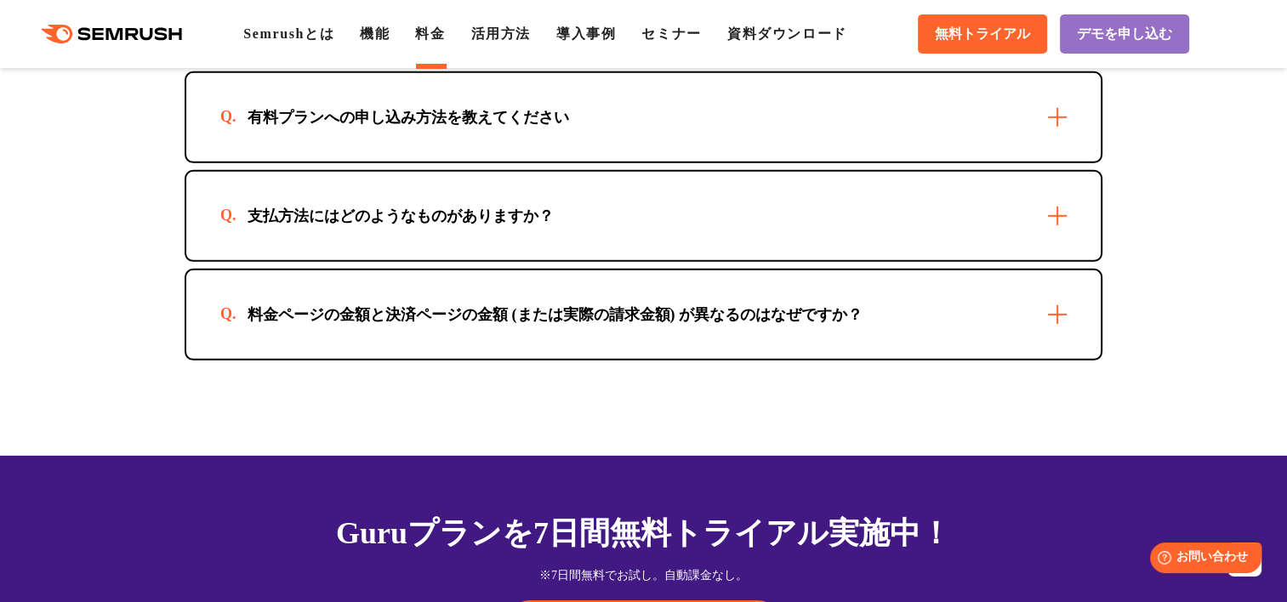
scroll to position [5188, 0]
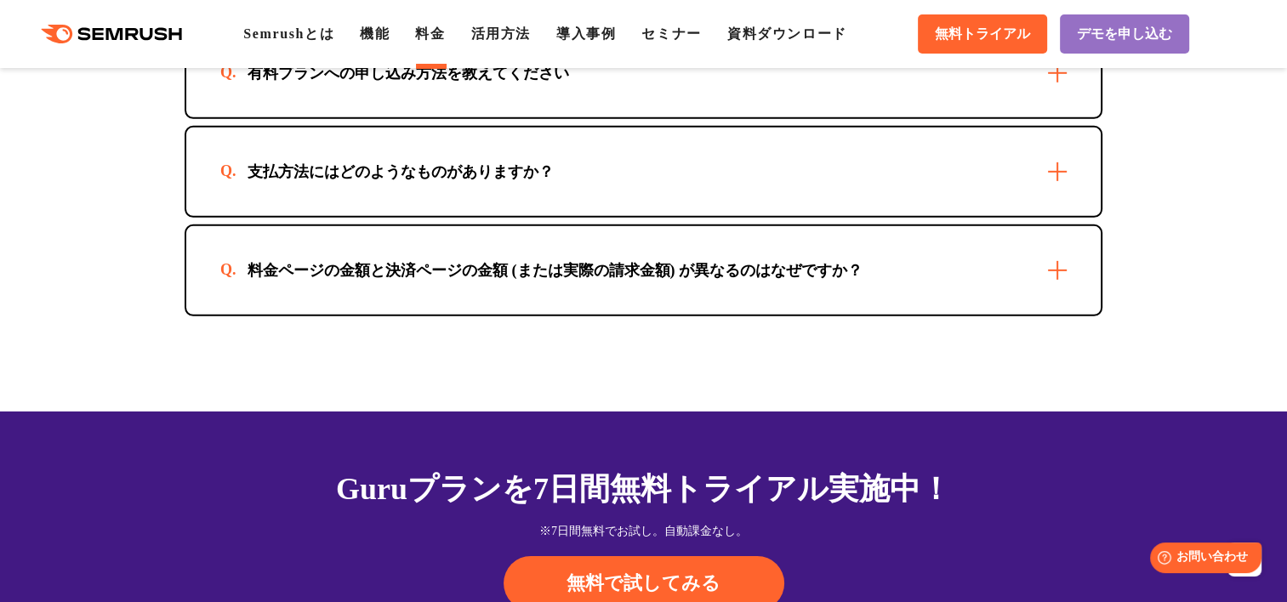
click at [1014, 179] on div "支払方法にはどのようなものがありますか？" at bounding box center [643, 172] width 914 height 88
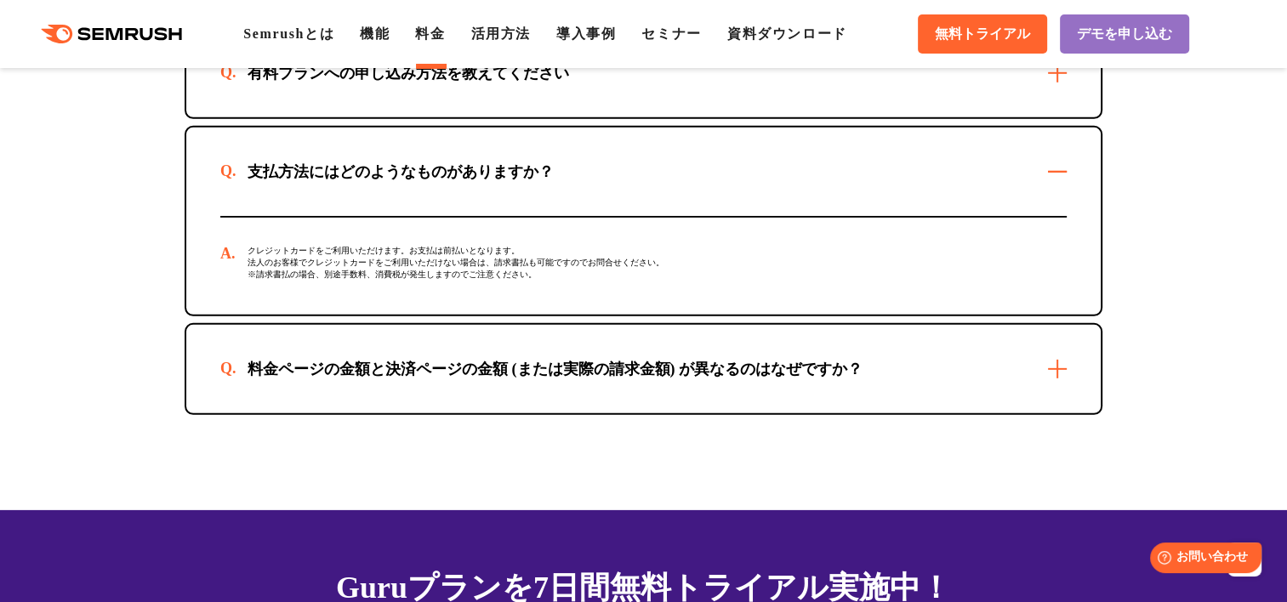
click at [827, 364] on div "料金ページの金額と決済ページの金額 (または実際の請求金額) が異なるのはなぜですか？" at bounding box center [554, 369] width 669 height 20
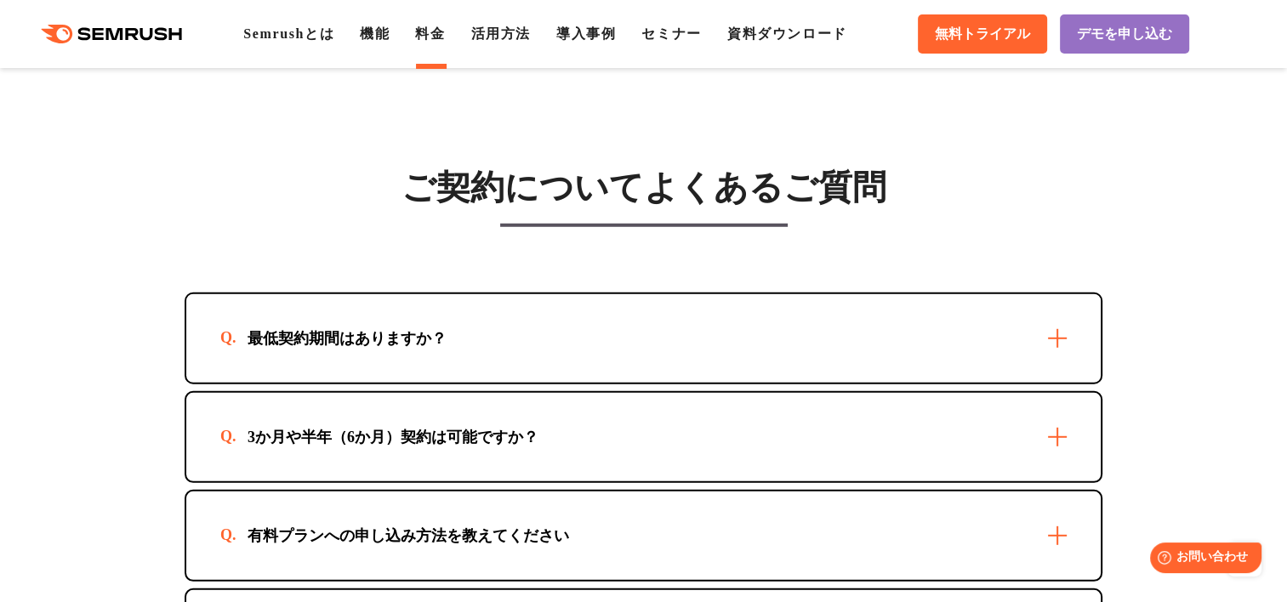
scroll to position [4649, 0]
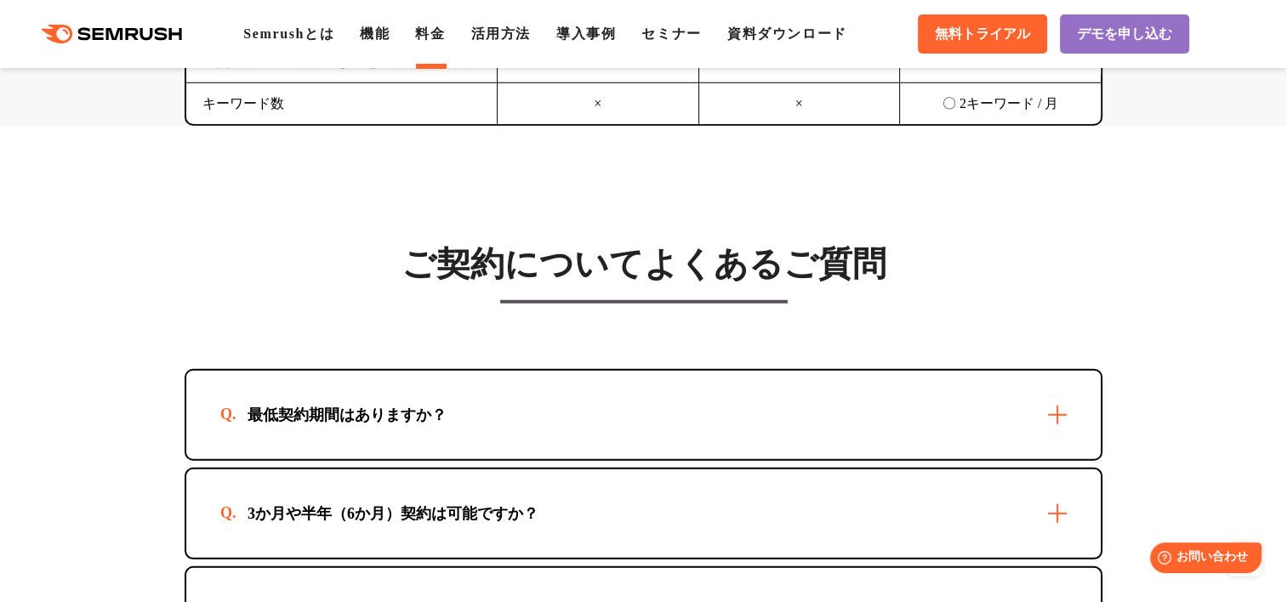
click at [825, 394] on div "最低契約期間はありますか？" at bounding box center [643, 415] width 914 height 88
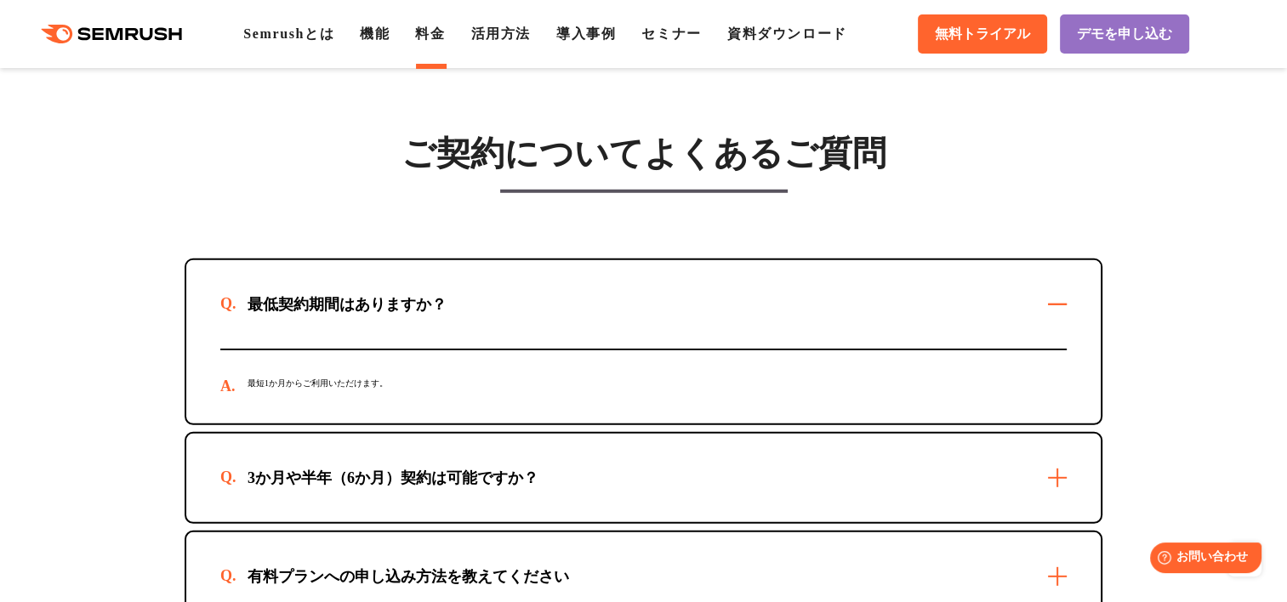
scroll to position [4904, 0]
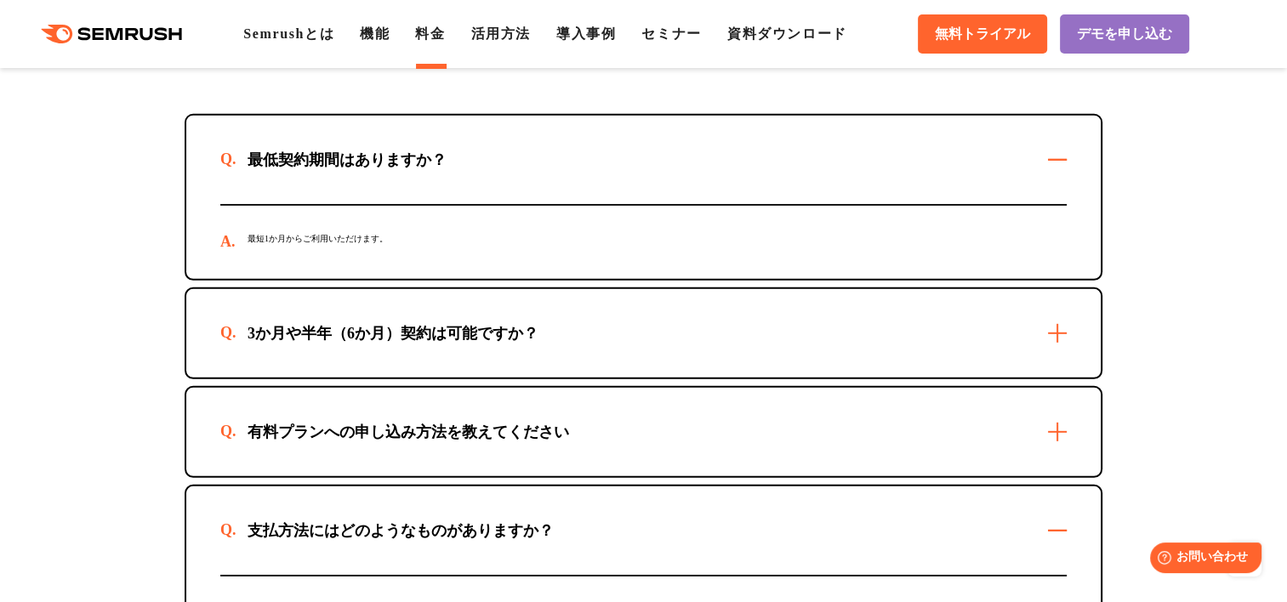
click at [857, 333] on div "3か月や半年（6か月）契約は可能ですか？" at bounding box center [643, 333] width 914 height 88
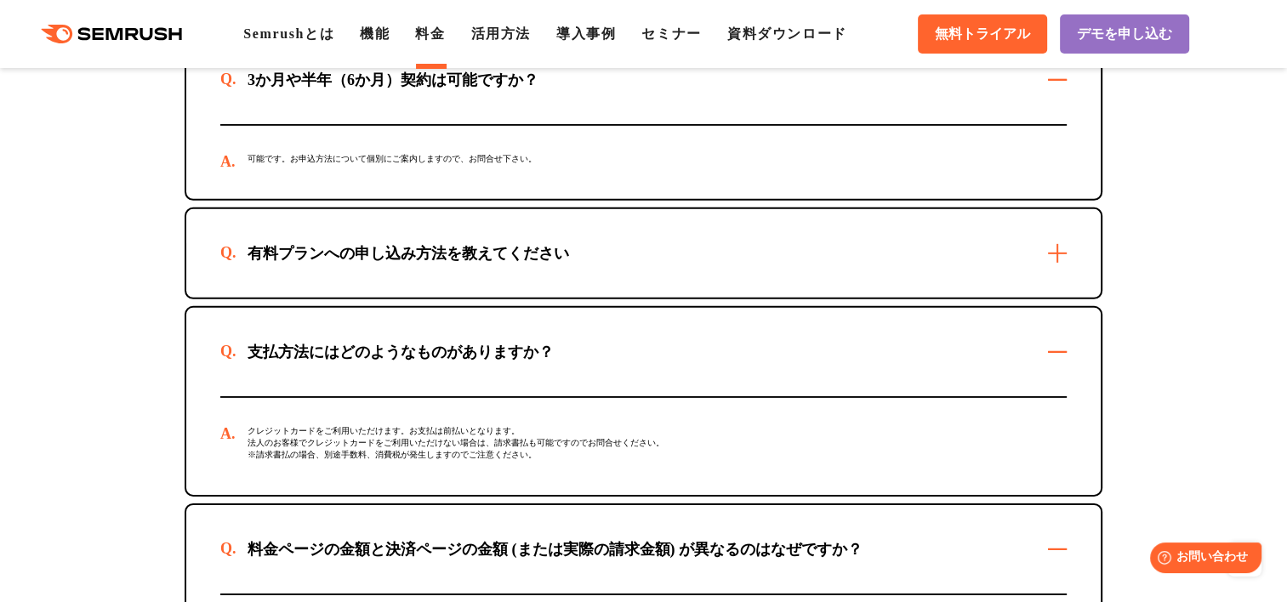
scroll to position [5159, 0]
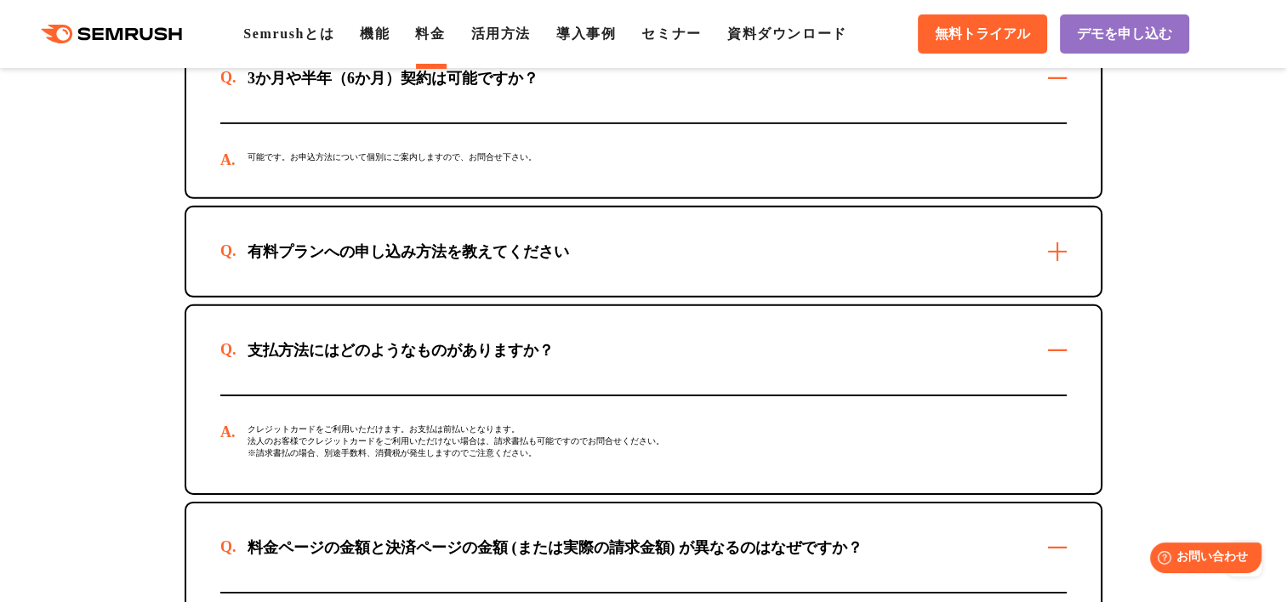
click at [893, 251] on div "有料プランへの申し込み方法を教えてください" at bounding box center [643, 252] width 914 height 88
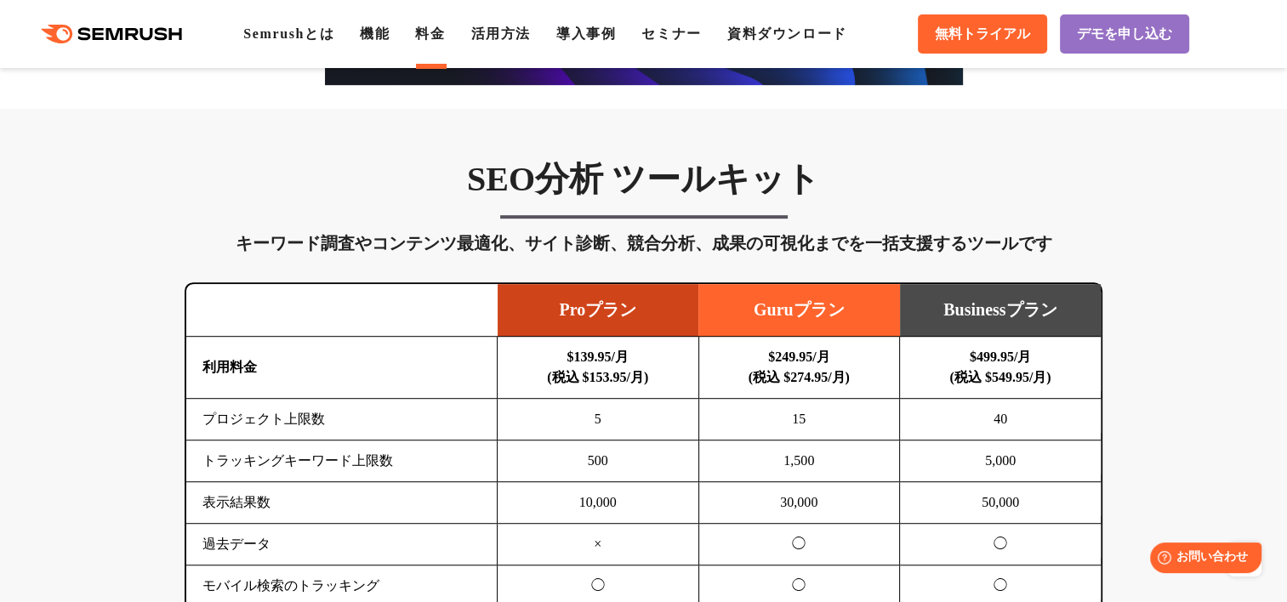
scroll to position [822, 0]
